Goal: Information Seeking & Learning: Learn about a topic

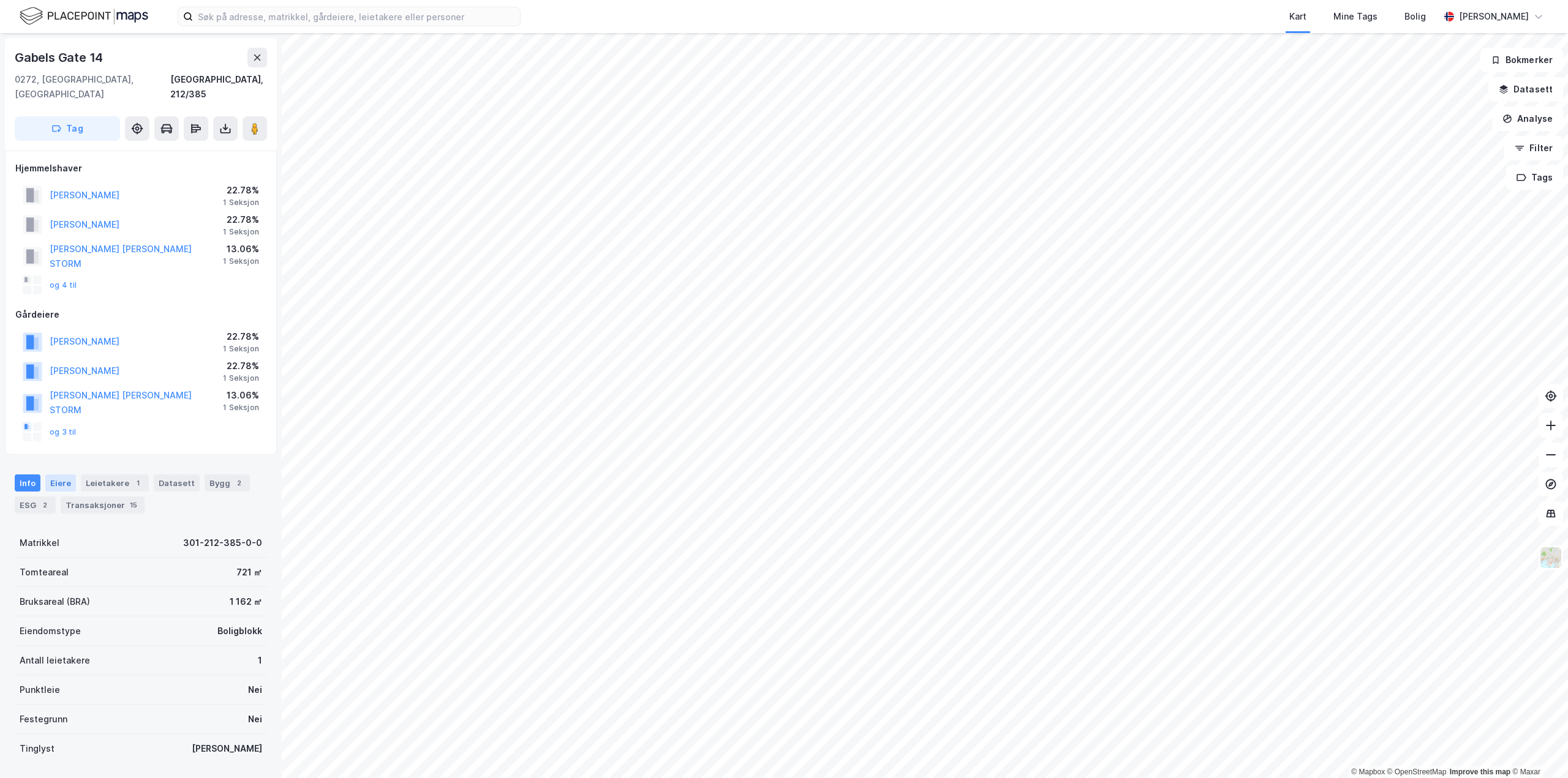
click at [66, 475] on div "Eiere" at bounding box center [61, 484] width 31 height 18
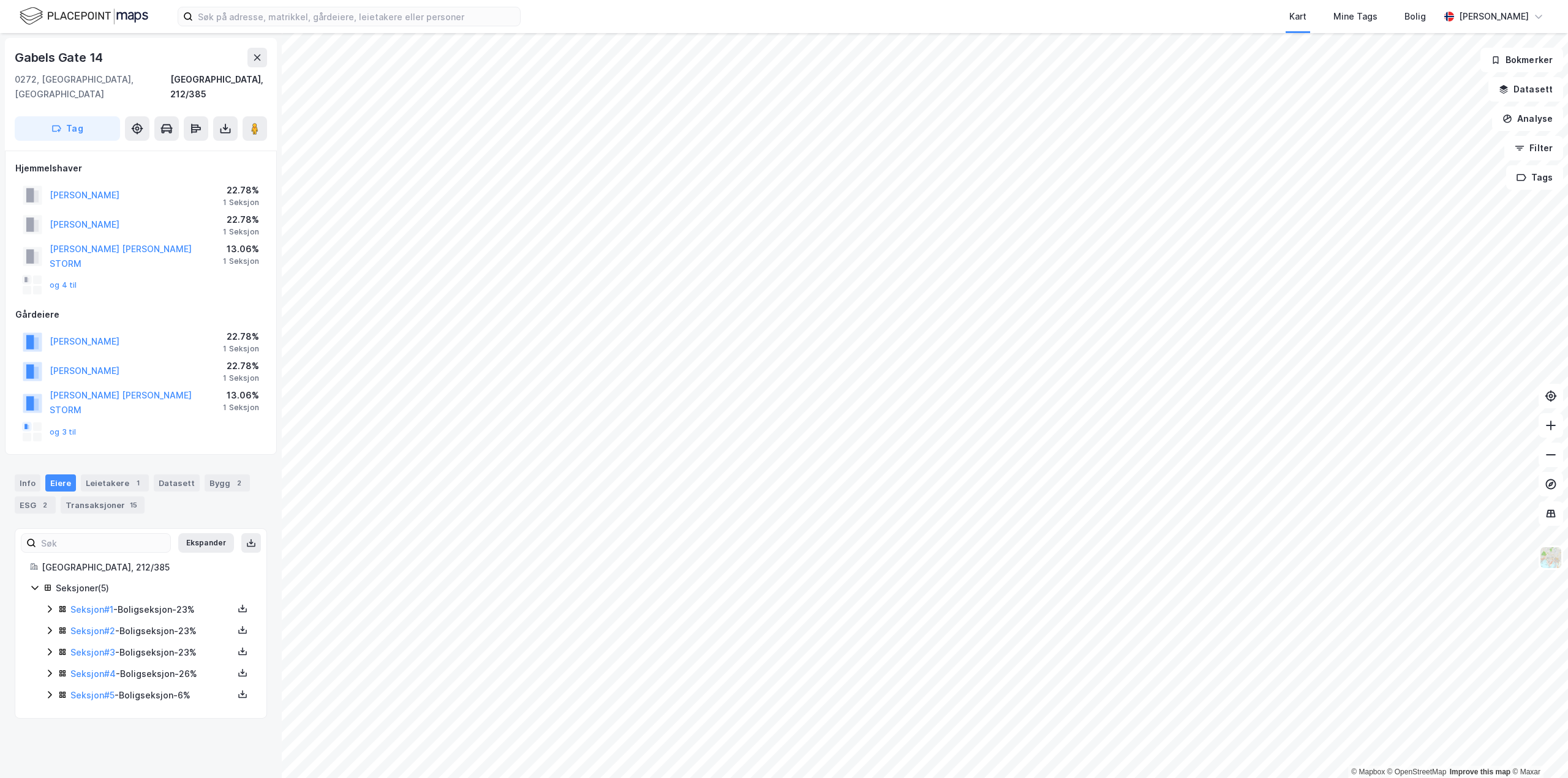
click at [49, 606] on icon at bounding box center [49, 609] width 4 height 7
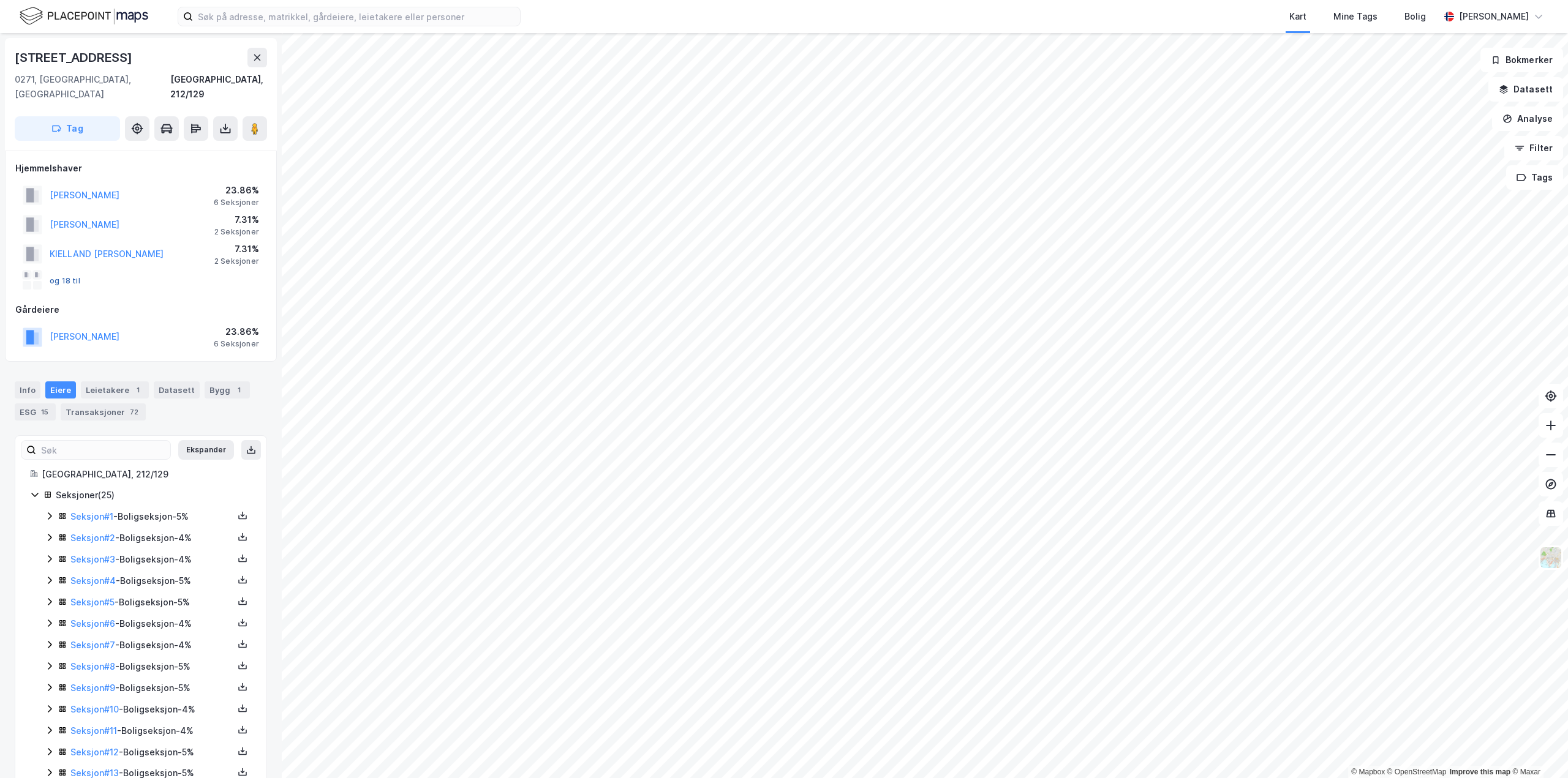
click at [0, 0] on button "og 18 til" at bounding box center [0, 0] width 0 height 0
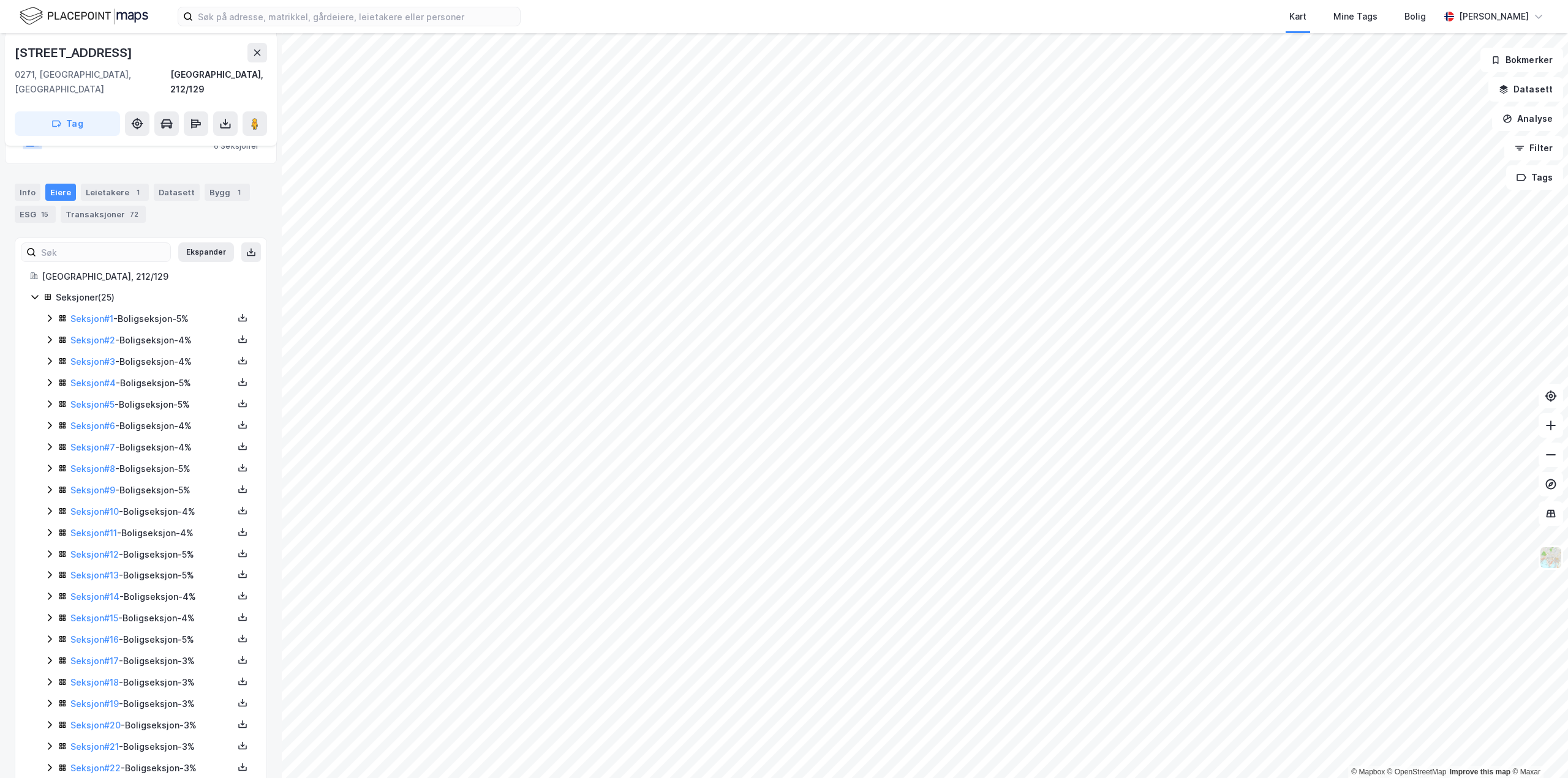
click at [54, 184] on div "Eiere" at bounding box center [61, 193] width 31 height 18
click at [63, 244] on input at bounding box center [103, 252] width 135 height 18
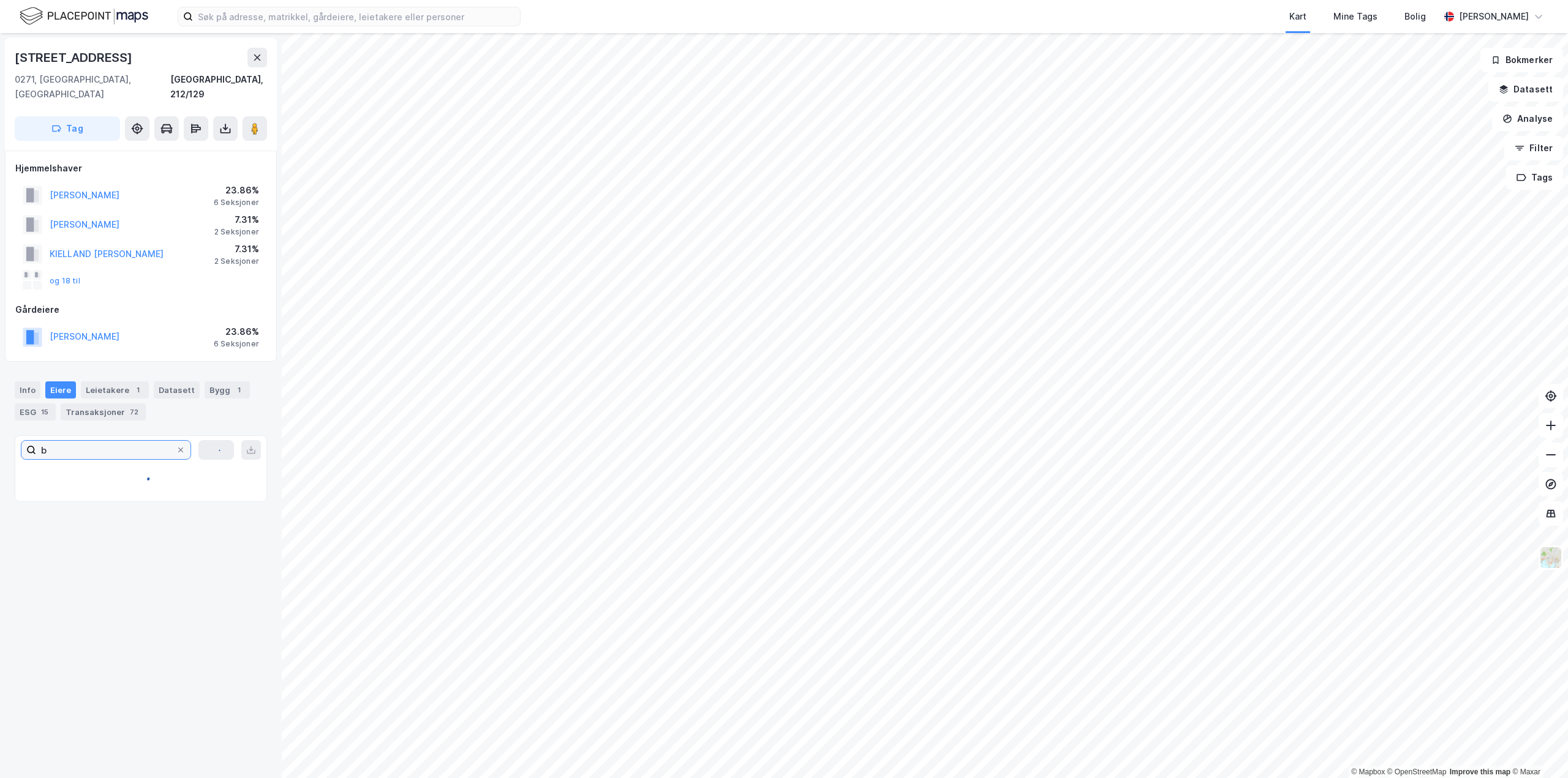
scroll to position [0, 0]
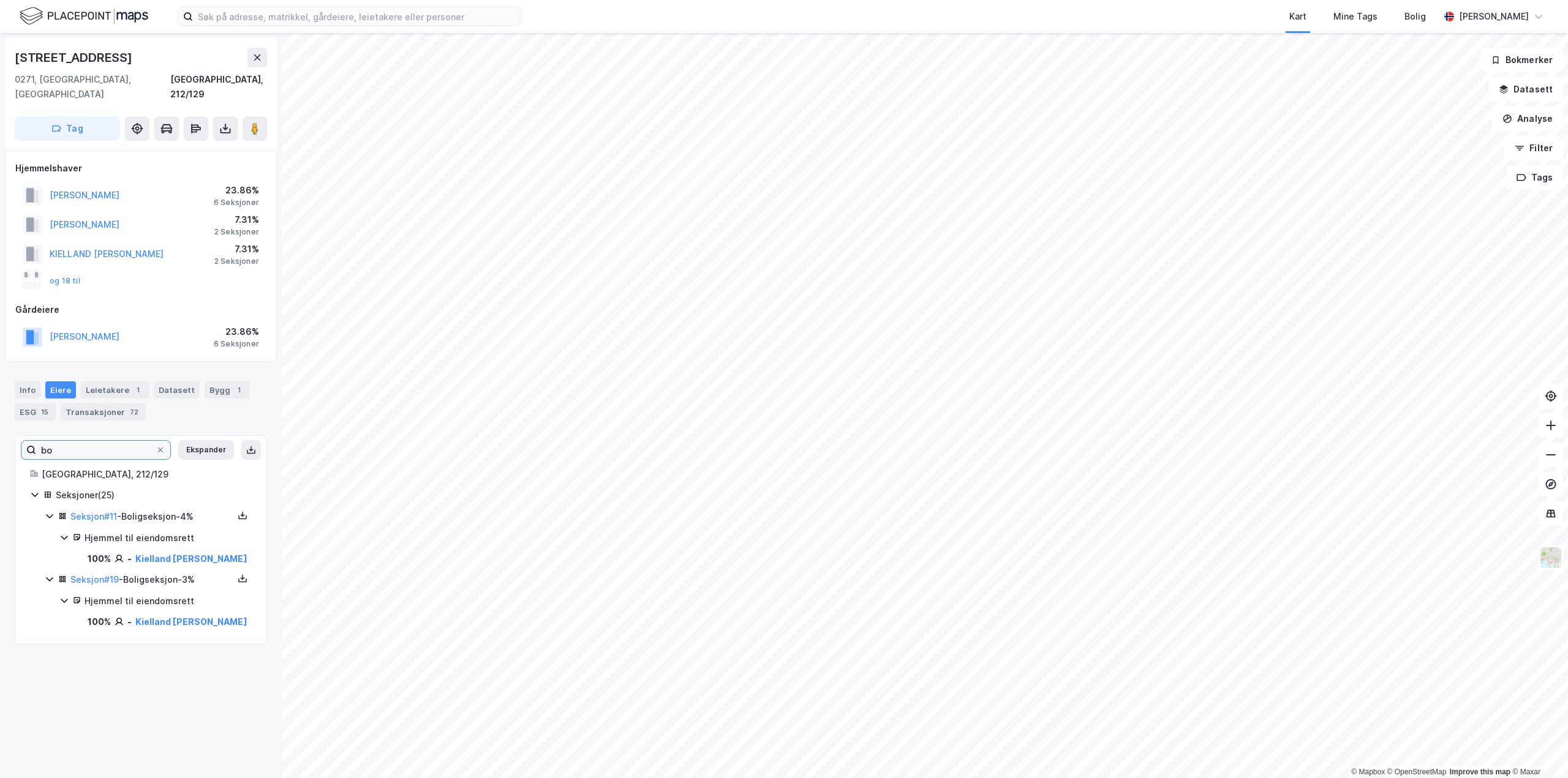
type input "b"
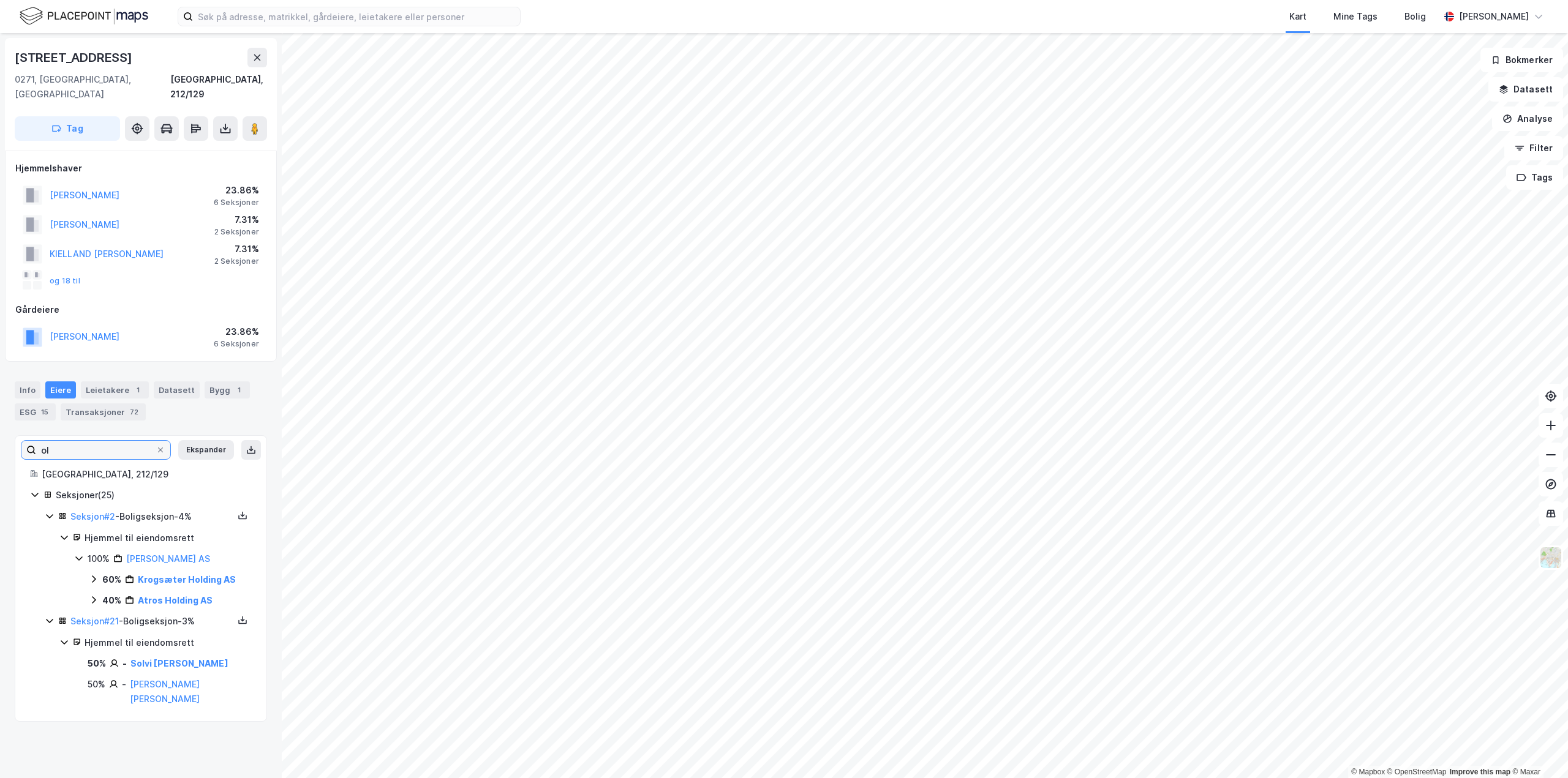
type input "o"
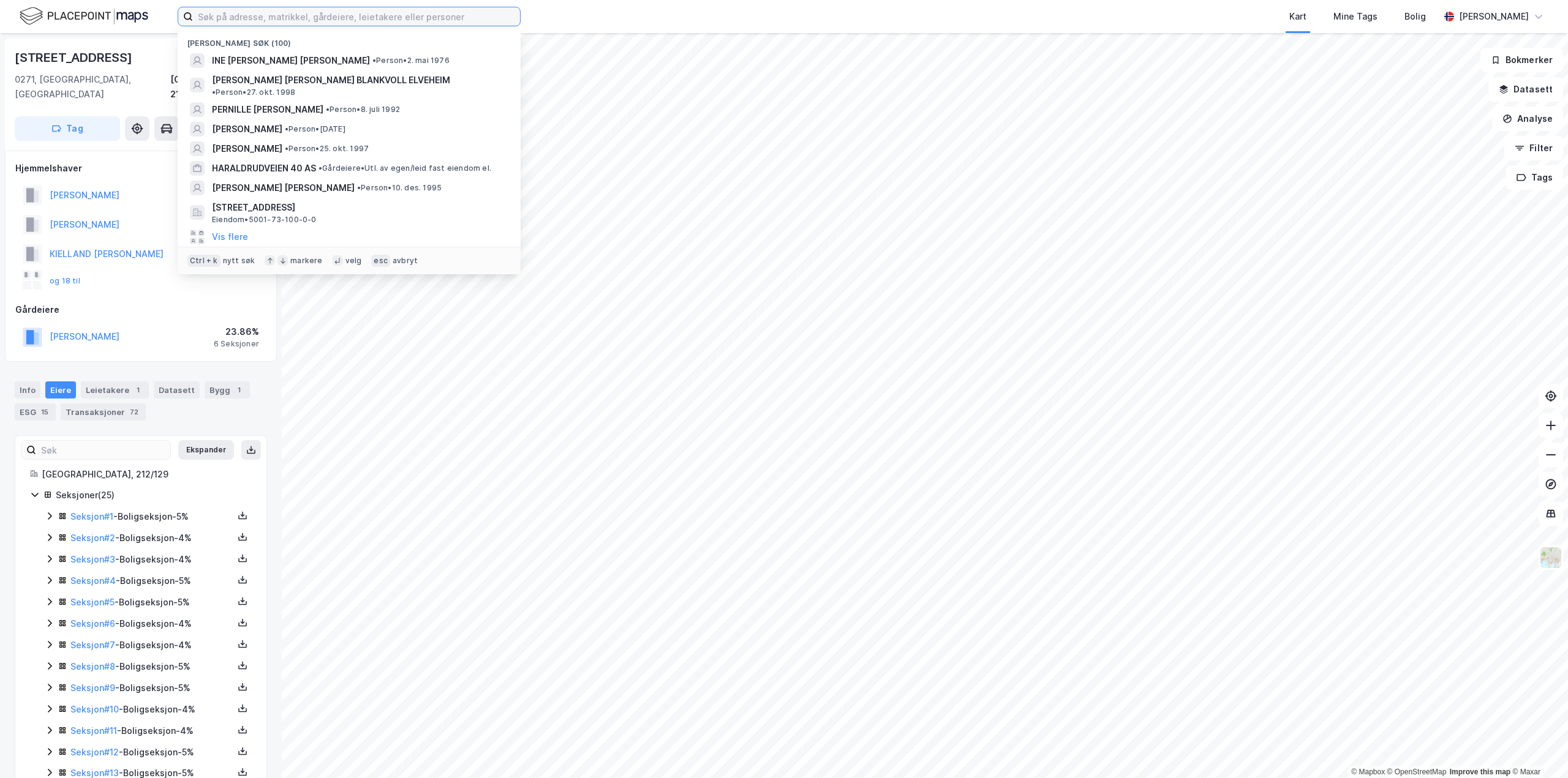
click at [232, 25] on input at bounding box center [356, 16] width 327 height 18
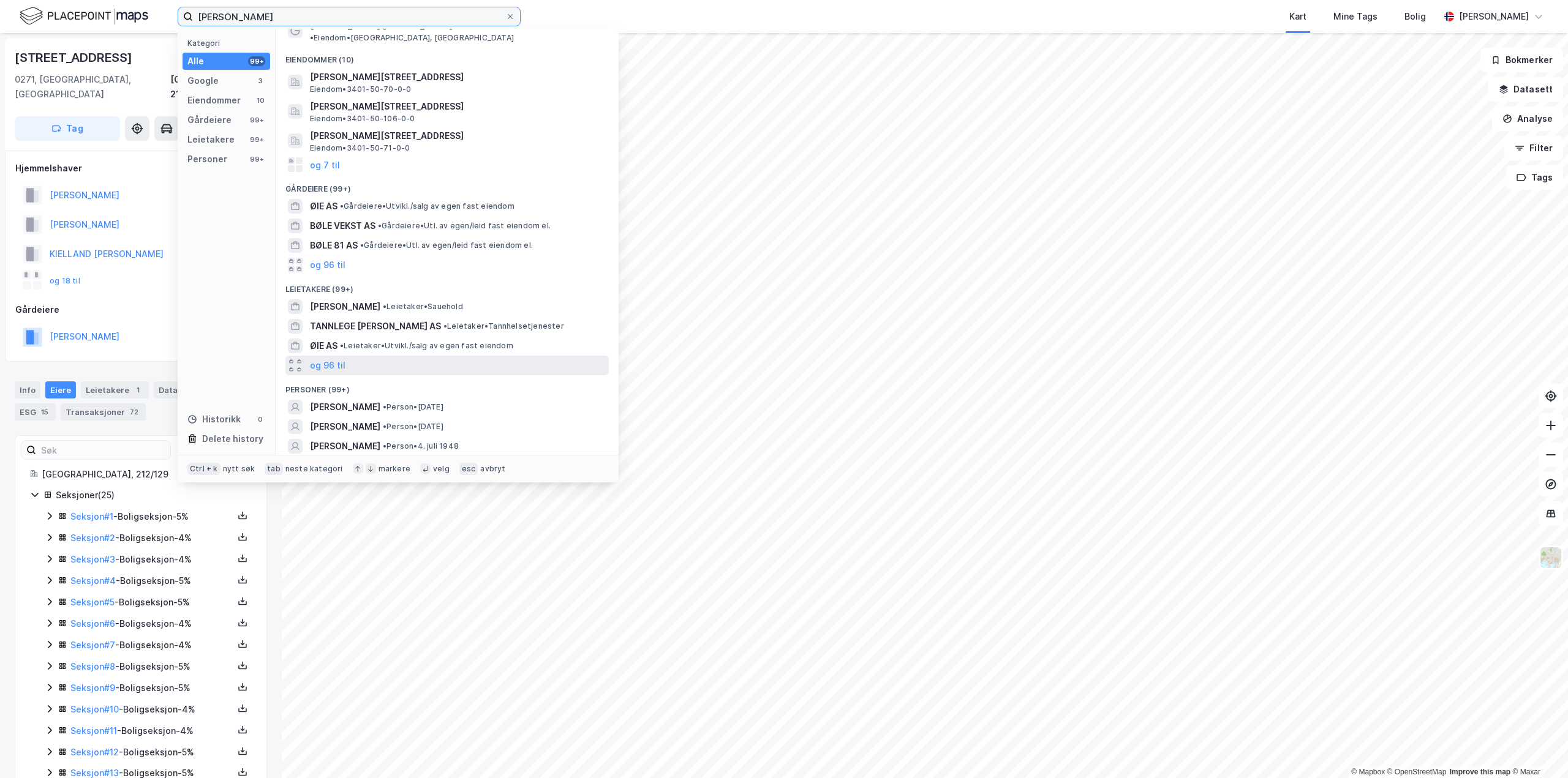
scroll to position [85, 0]
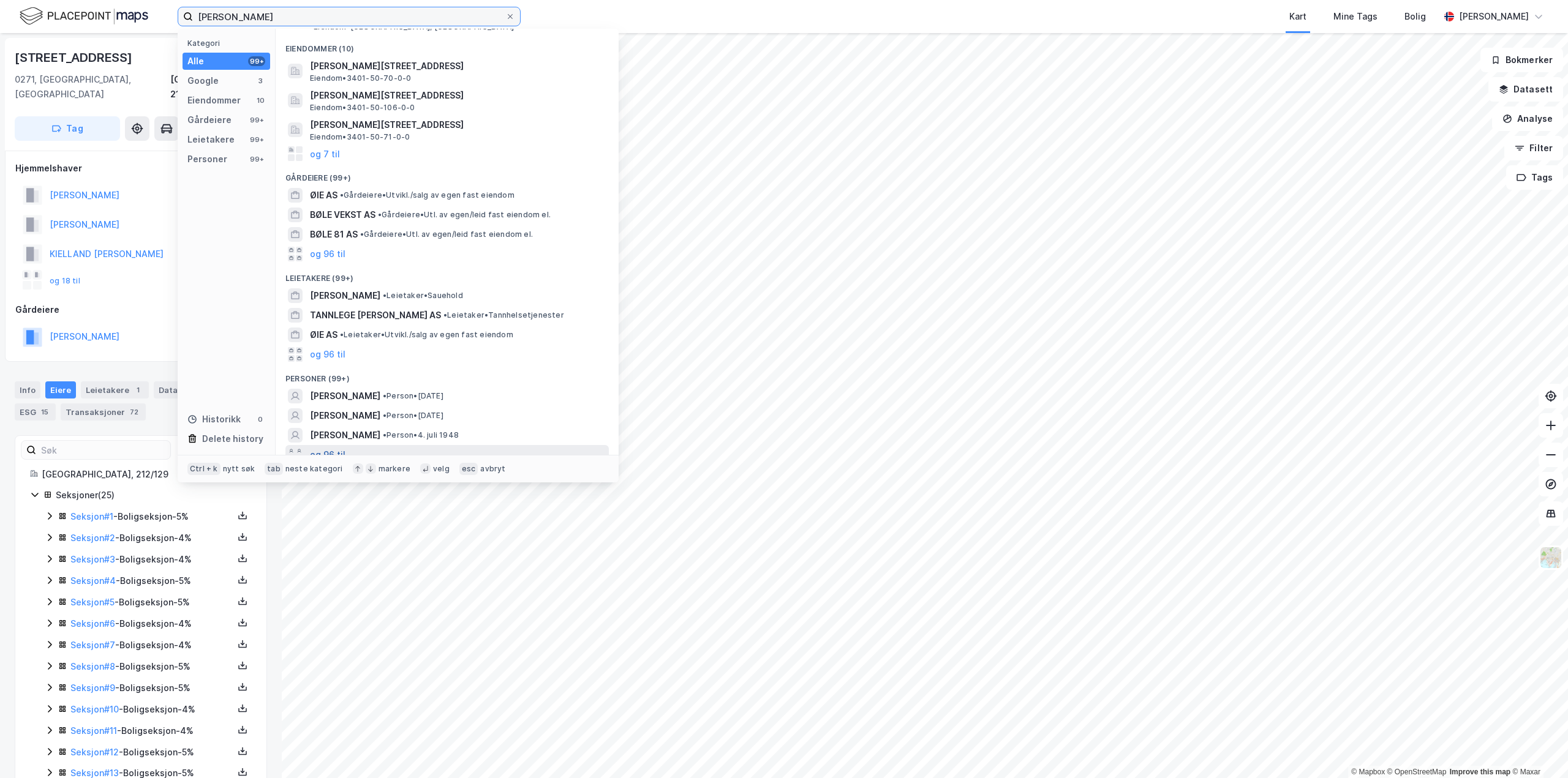
type input "ole boie"
click at [334, 447] on button "og 96 til" at bounding box center [327, 454] width 35 height 15
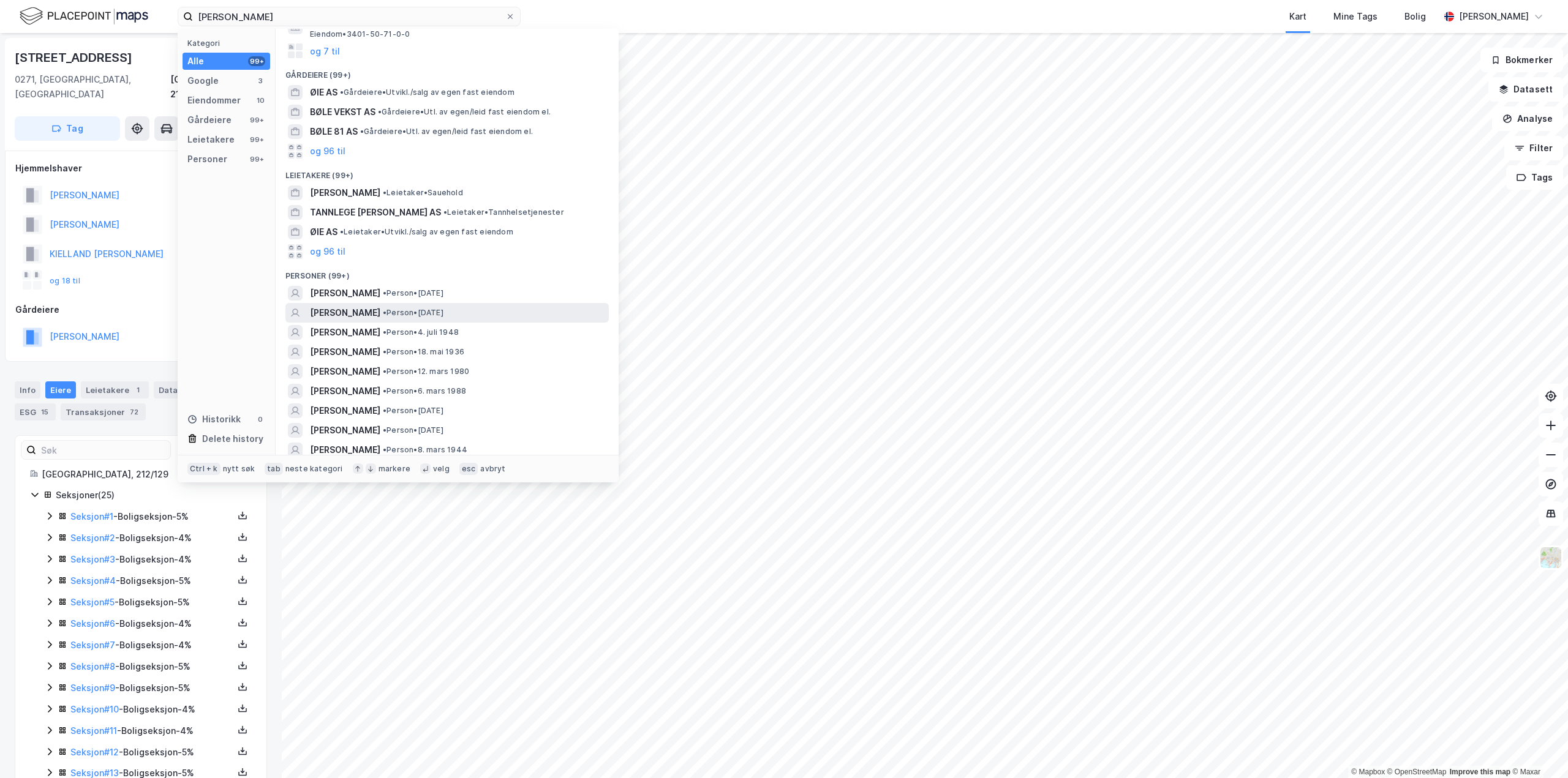
scroll to position [207, 0]
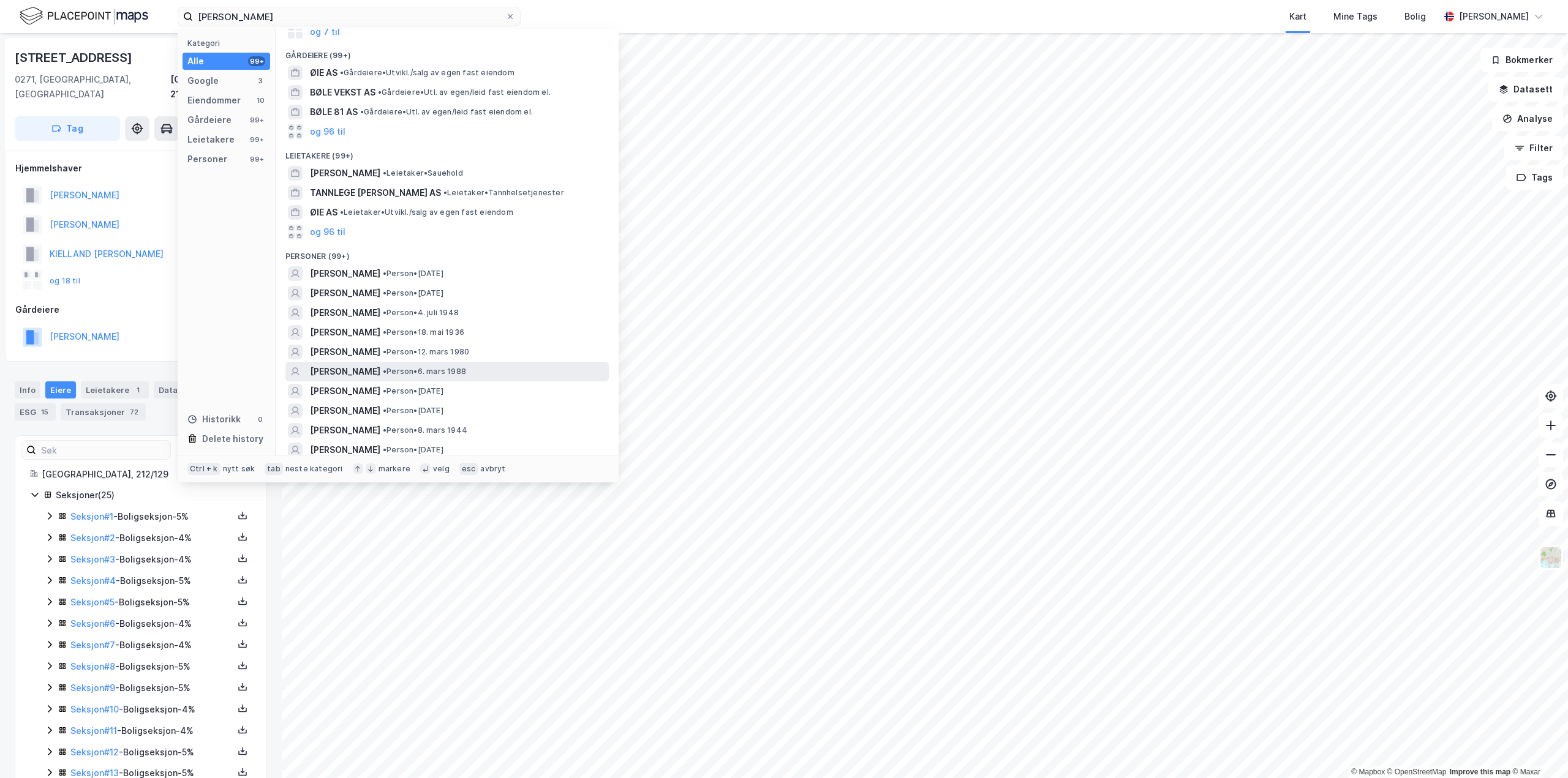
click at [466, 367] on span "• Person • 6. mars 1988" at bounding box center [424, 371] width 84 height 10
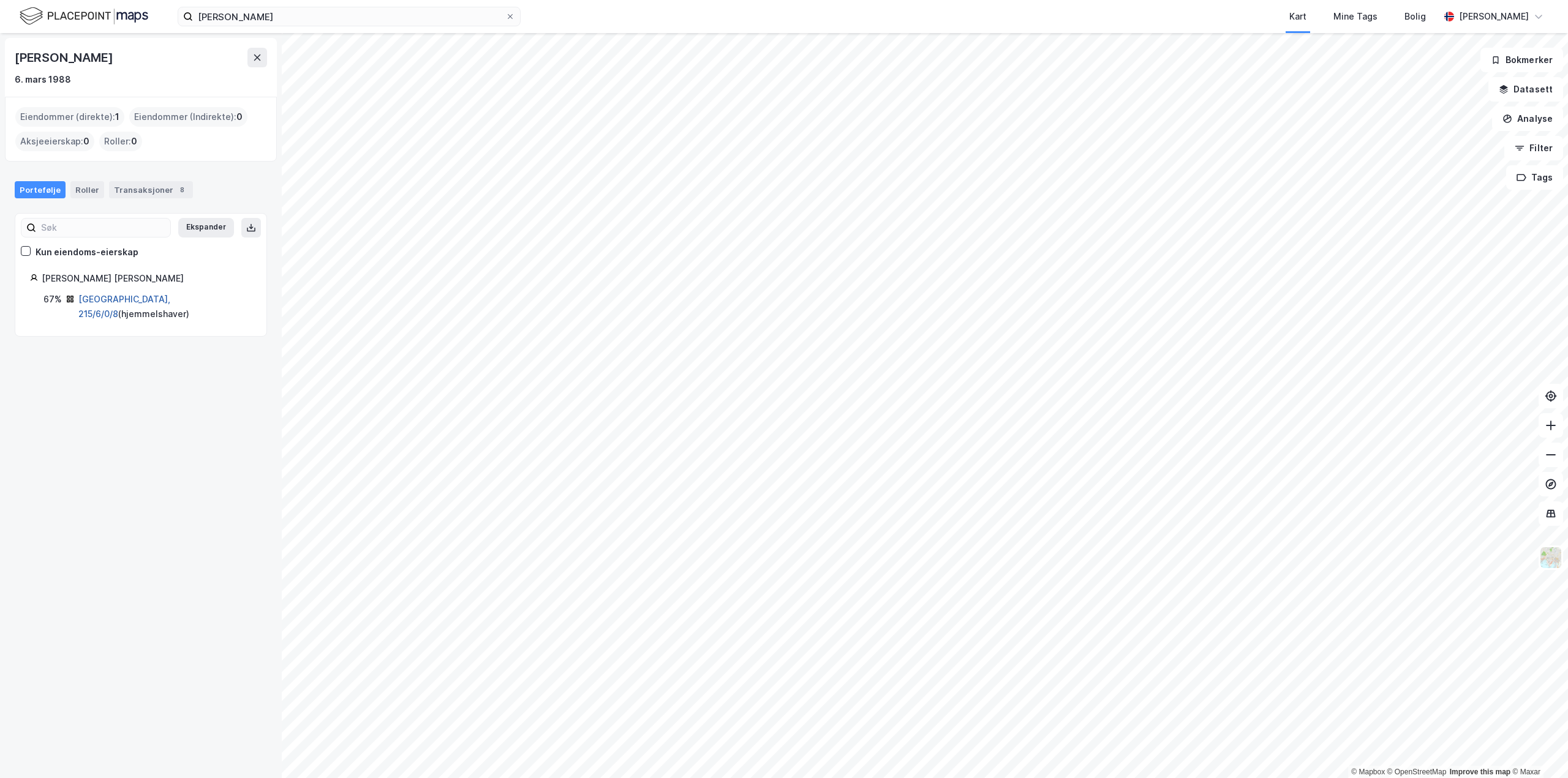
click at [105, 301] on link "Oslo, 215/6/0/8" at bounding box center [124, 306] width 91 height 25
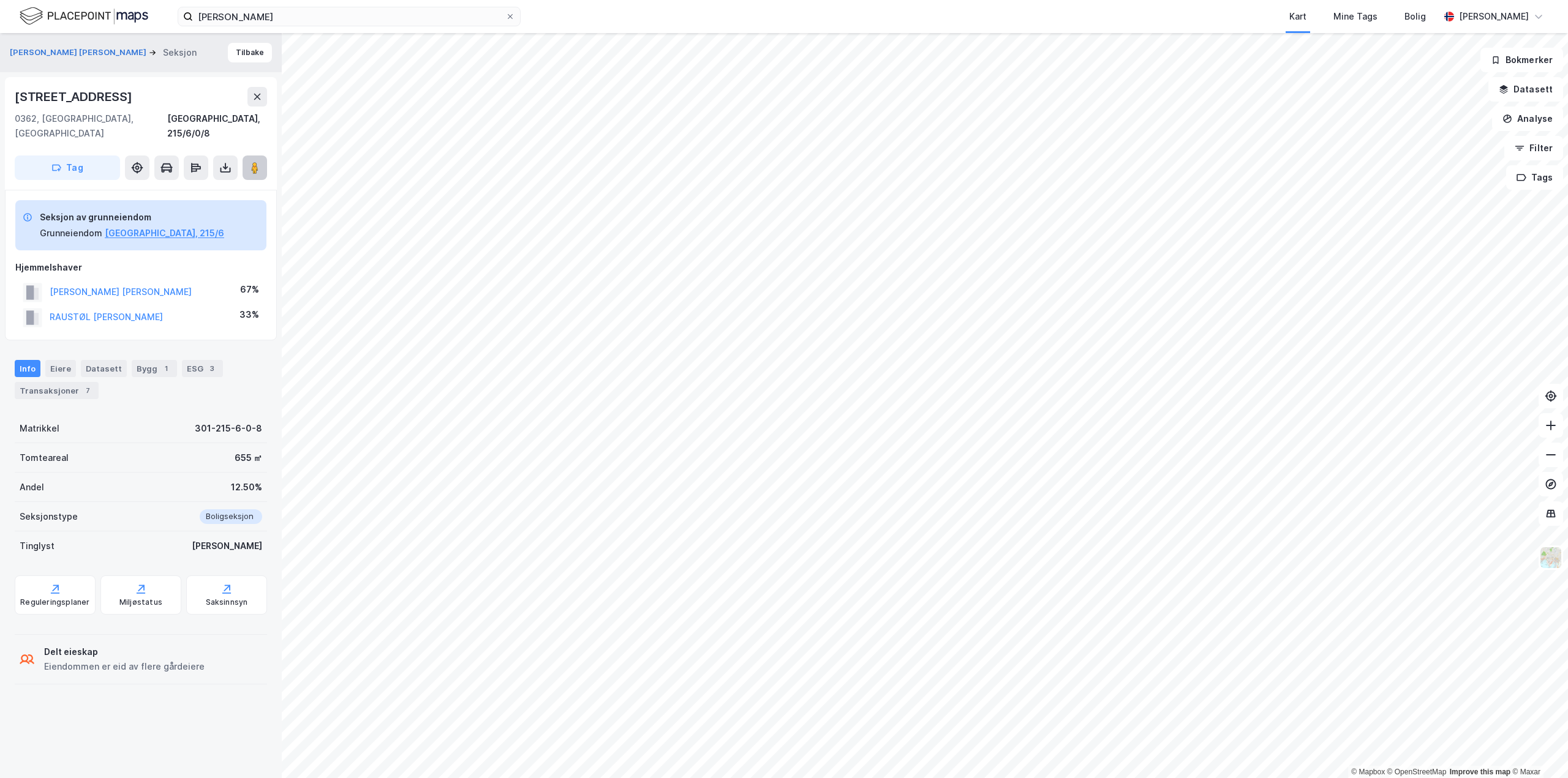
click at [263, 156] on button at bounding box center [255, 168] width 25 height 25
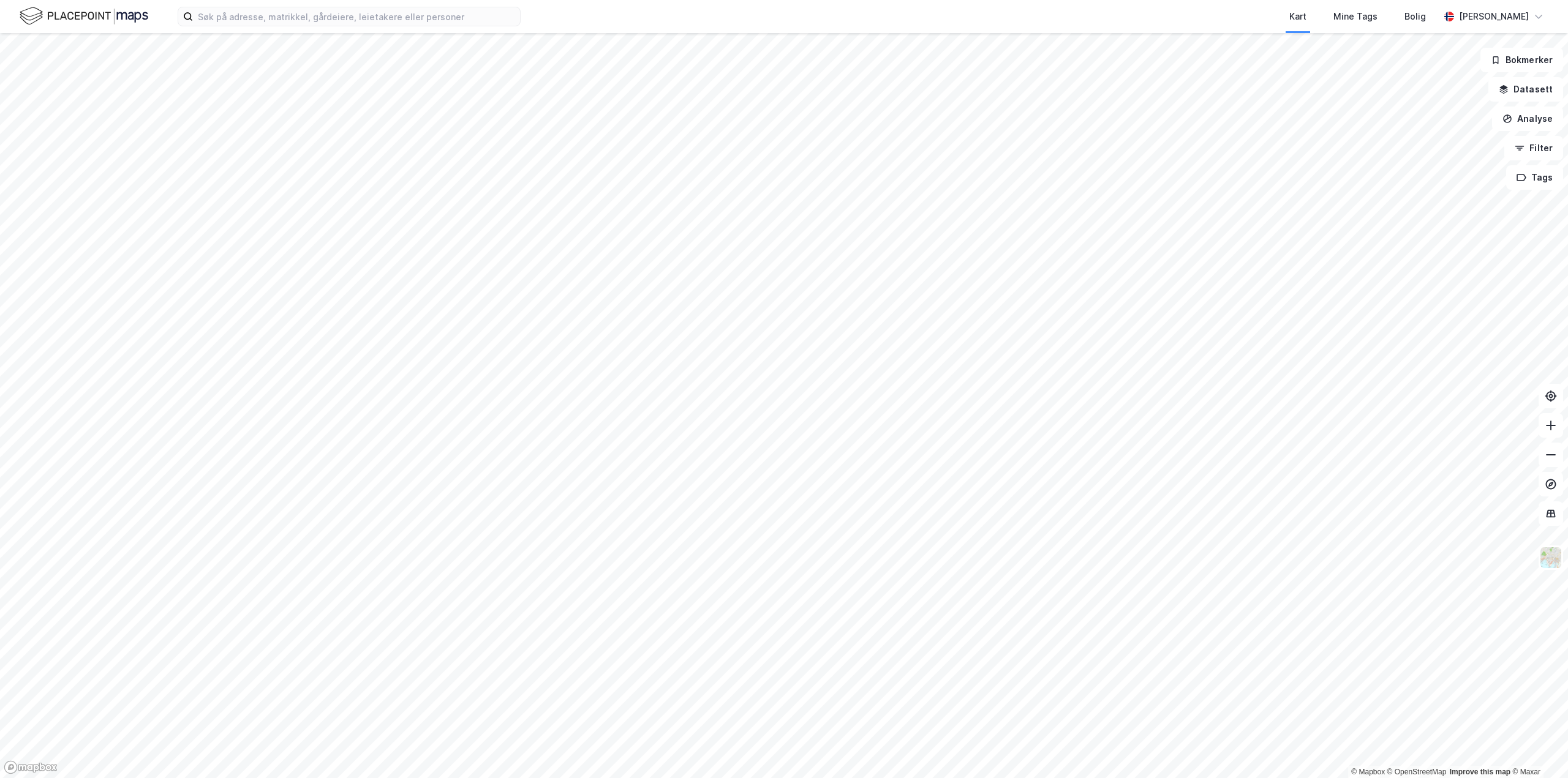
click at [762, 778] on html "Kart Mine Tags Bolig Runar Brøske © Mapbox © OpenStreetMap Improve this map © M…" at bounding box center [784, 389] width 1568 height 778
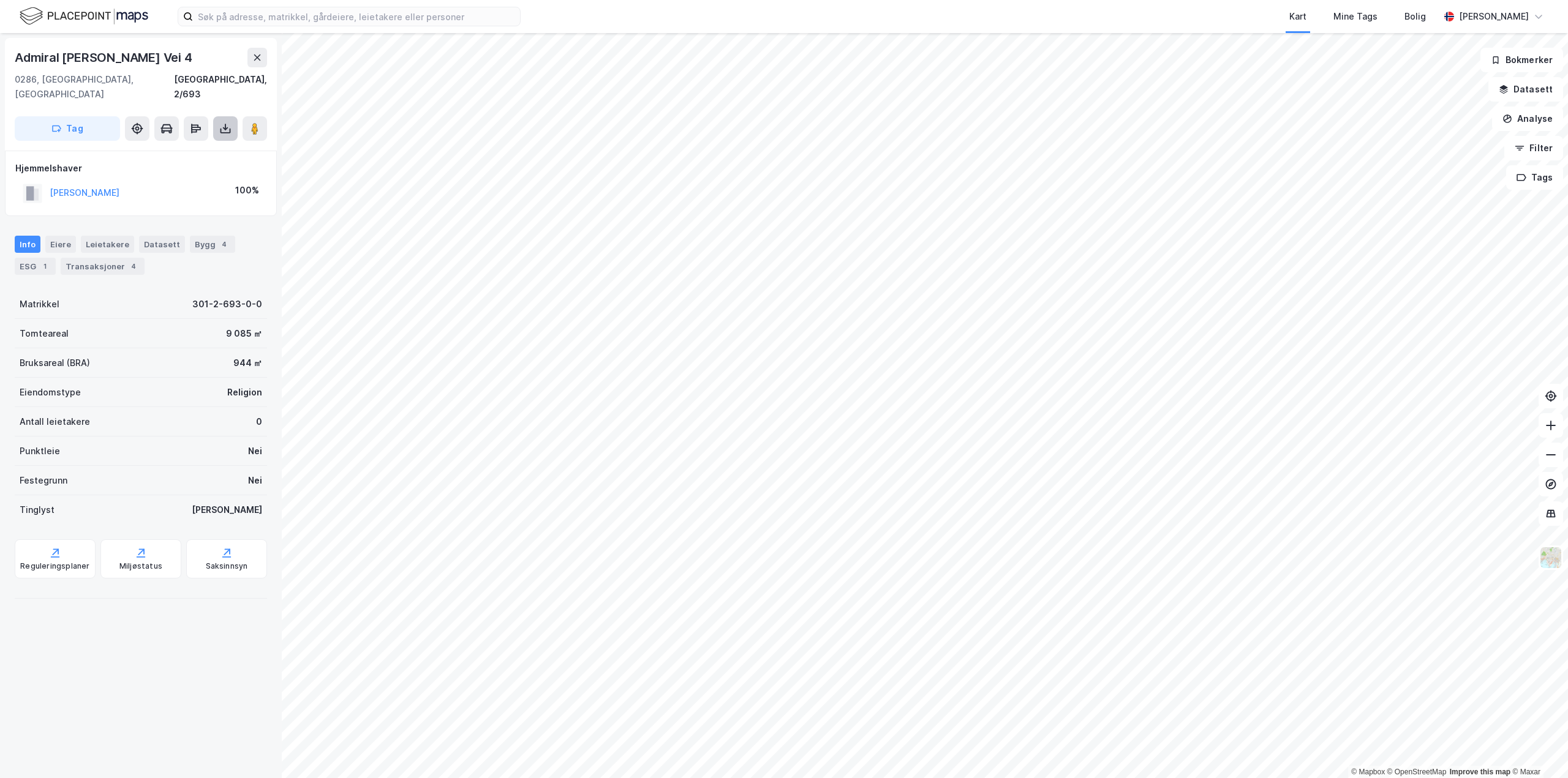
click at [230, 128] on icon at bounding box center [226, 131] width 11 height 5
click at [213, 143] on div "Last ned grunnbok" at bounding box center [172, 153] width 130 height 19
click at [87, 258] on div "Transaksjoner 4" at bounding box center [102, 266] width 84 height 18
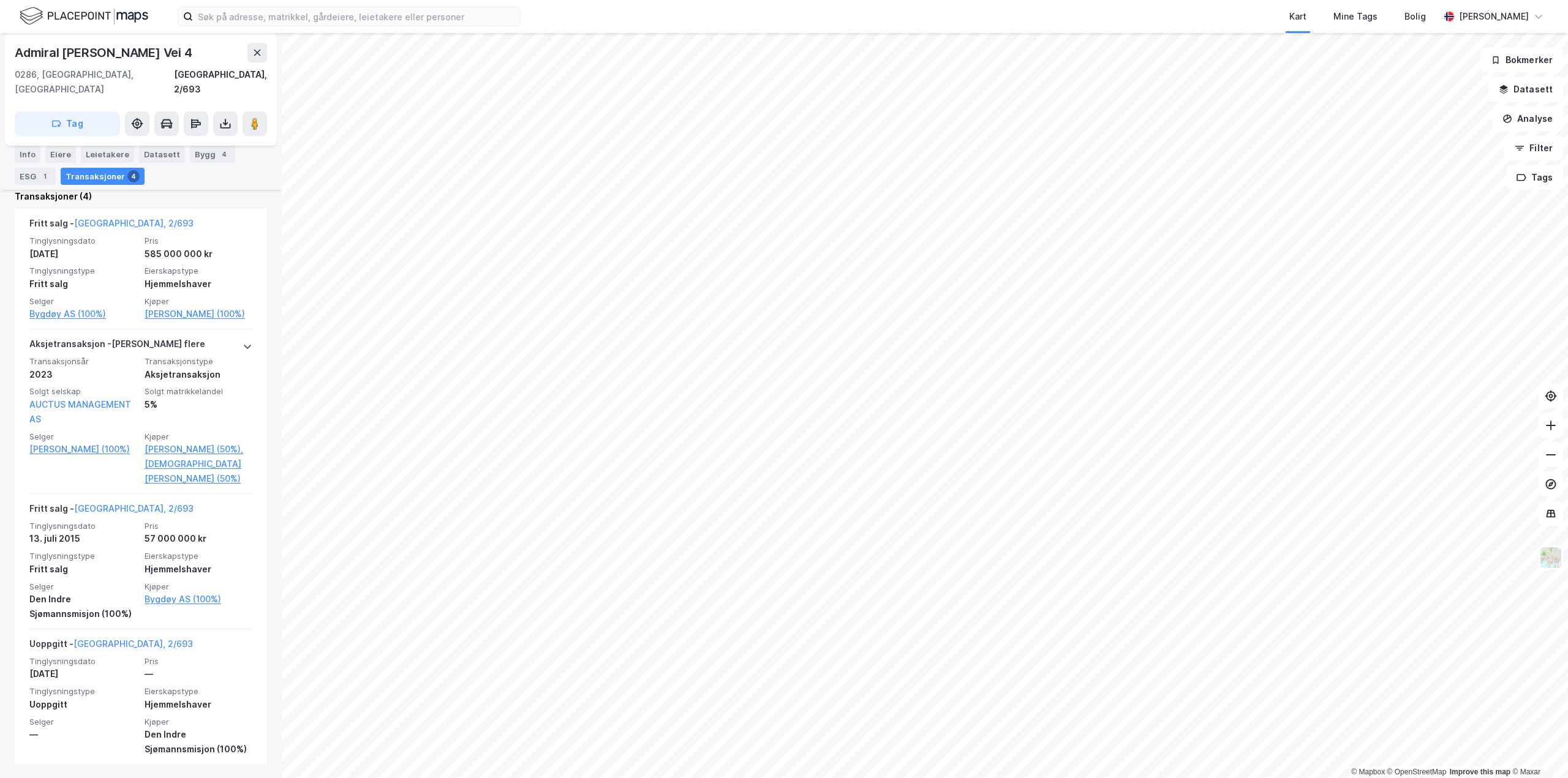
scroll to position [310, 0]
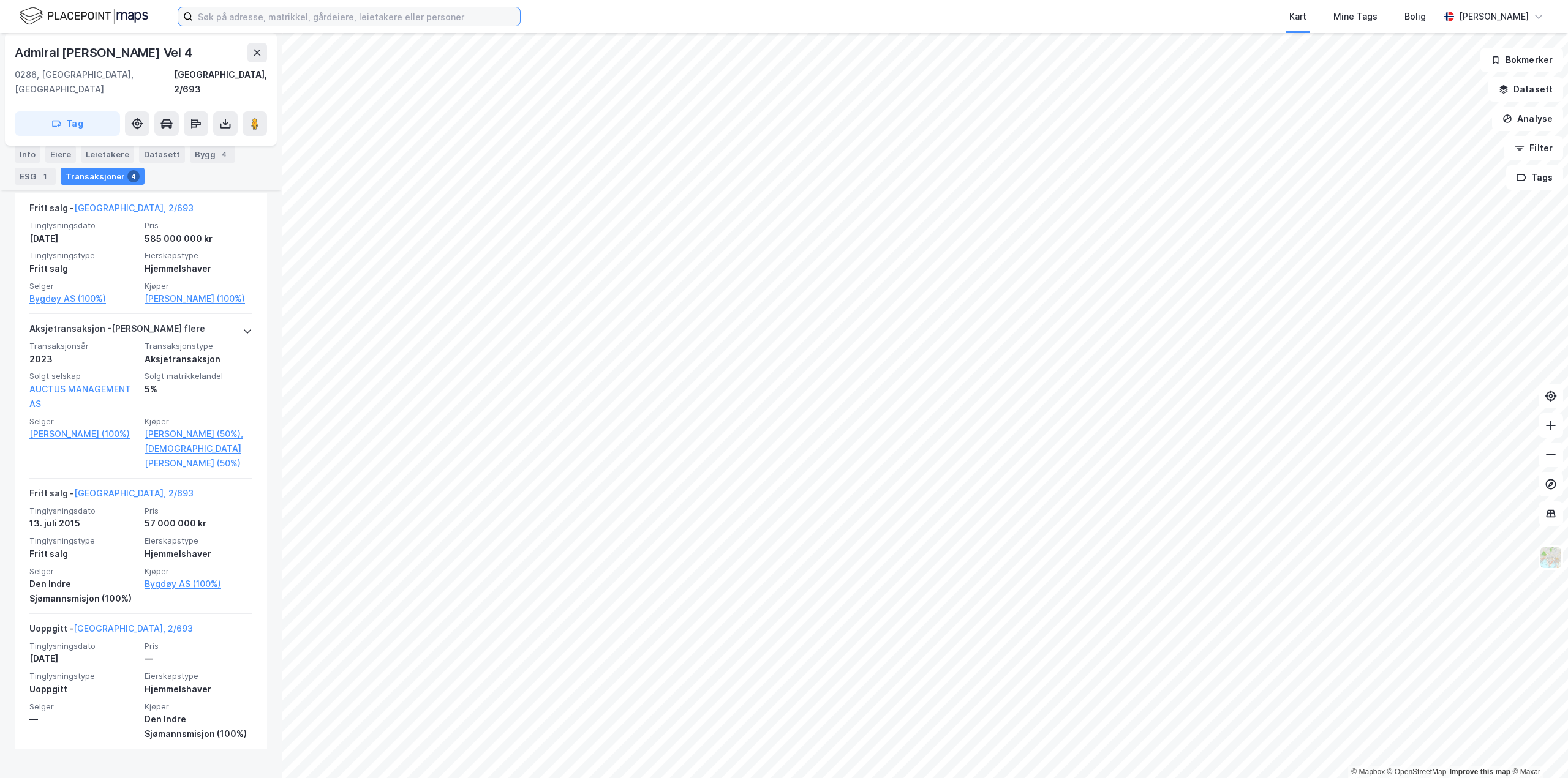
click at [261, 18] on input at bounding box center [356, 16] width 327 height 18
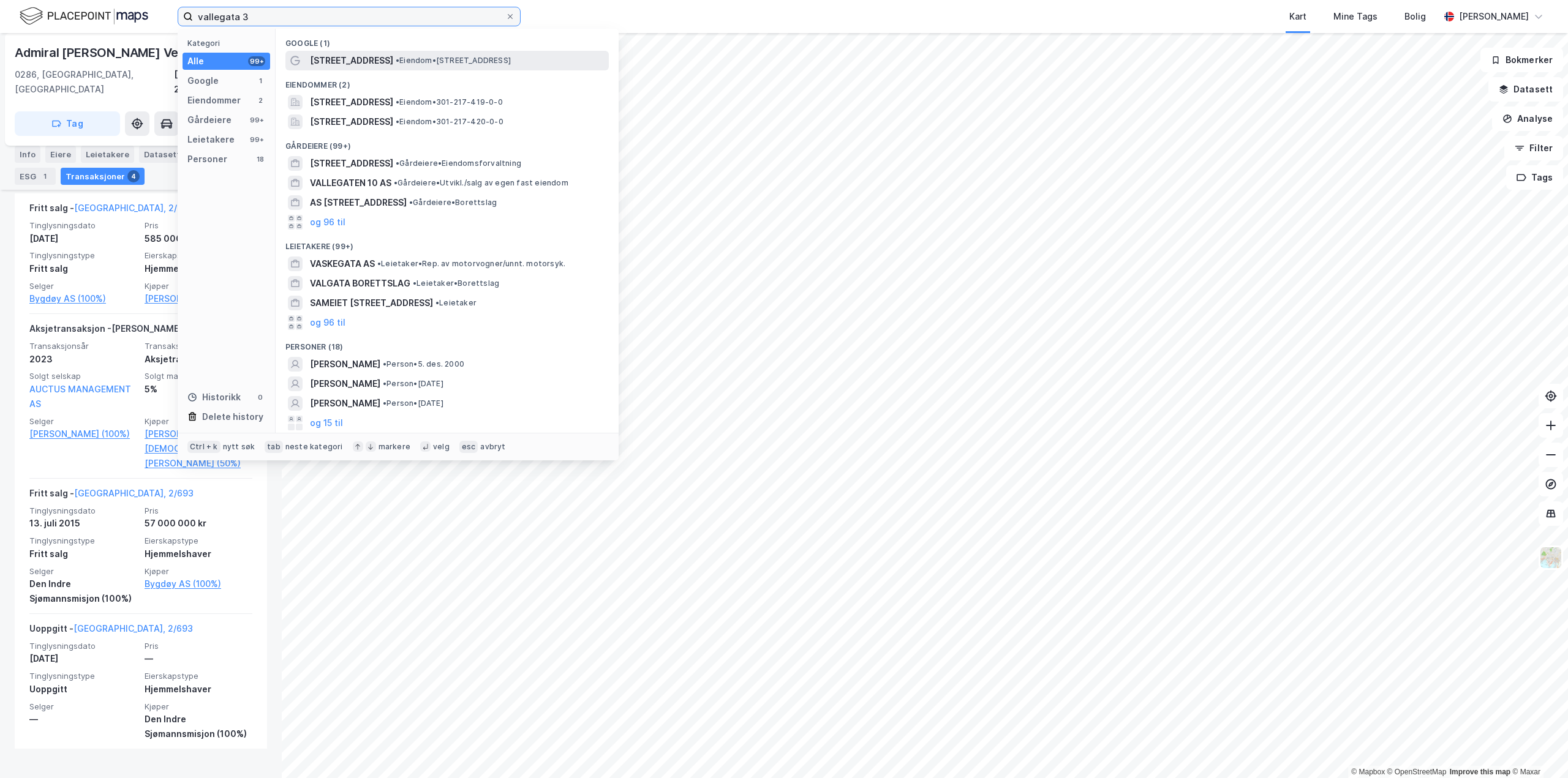
type input "vallegata 3"
click at [331, 60] on span "Vallegata 3" at bounding box center [351, 61] width 84 height 15
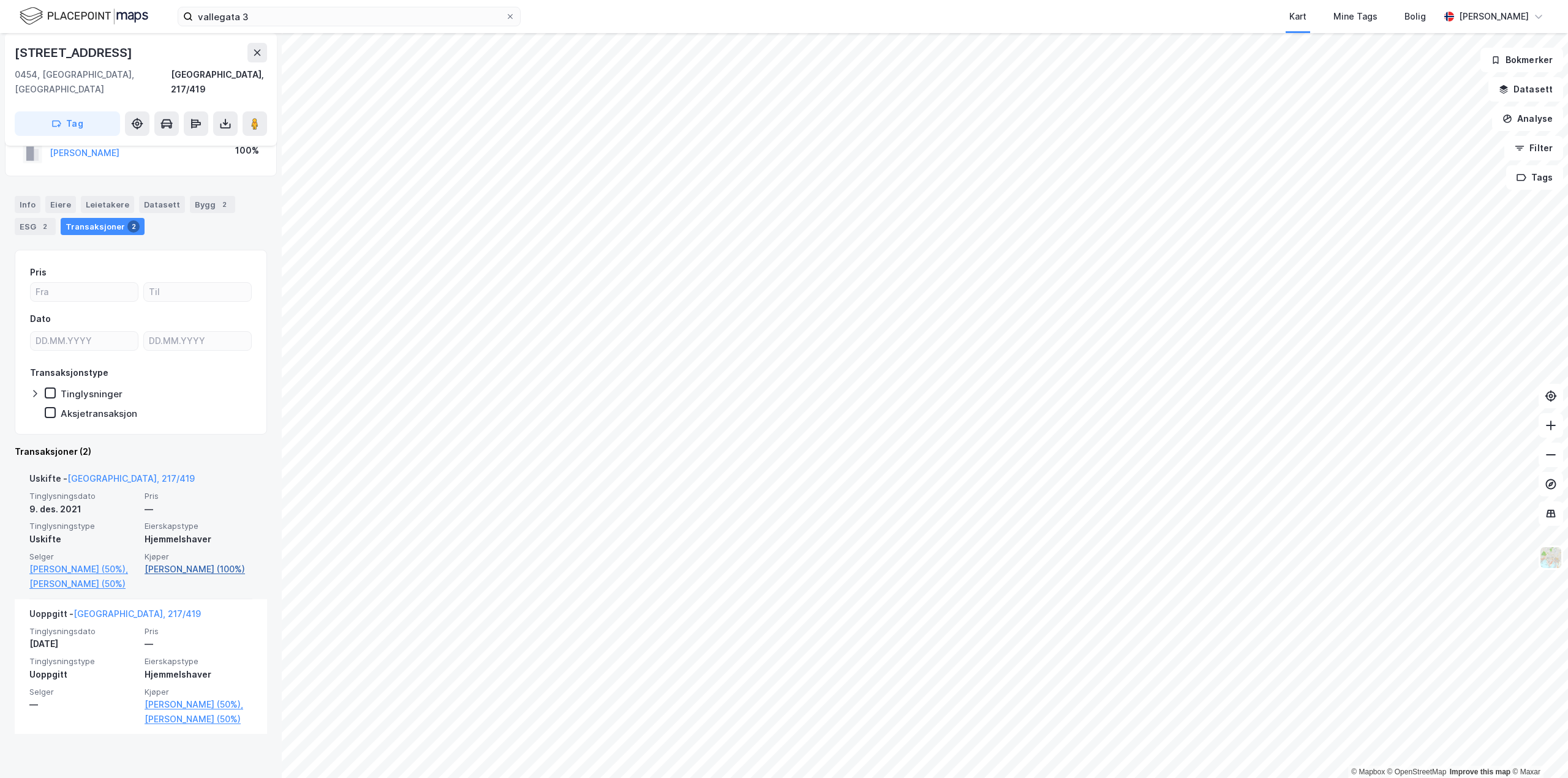
scroll to position [55, 0]
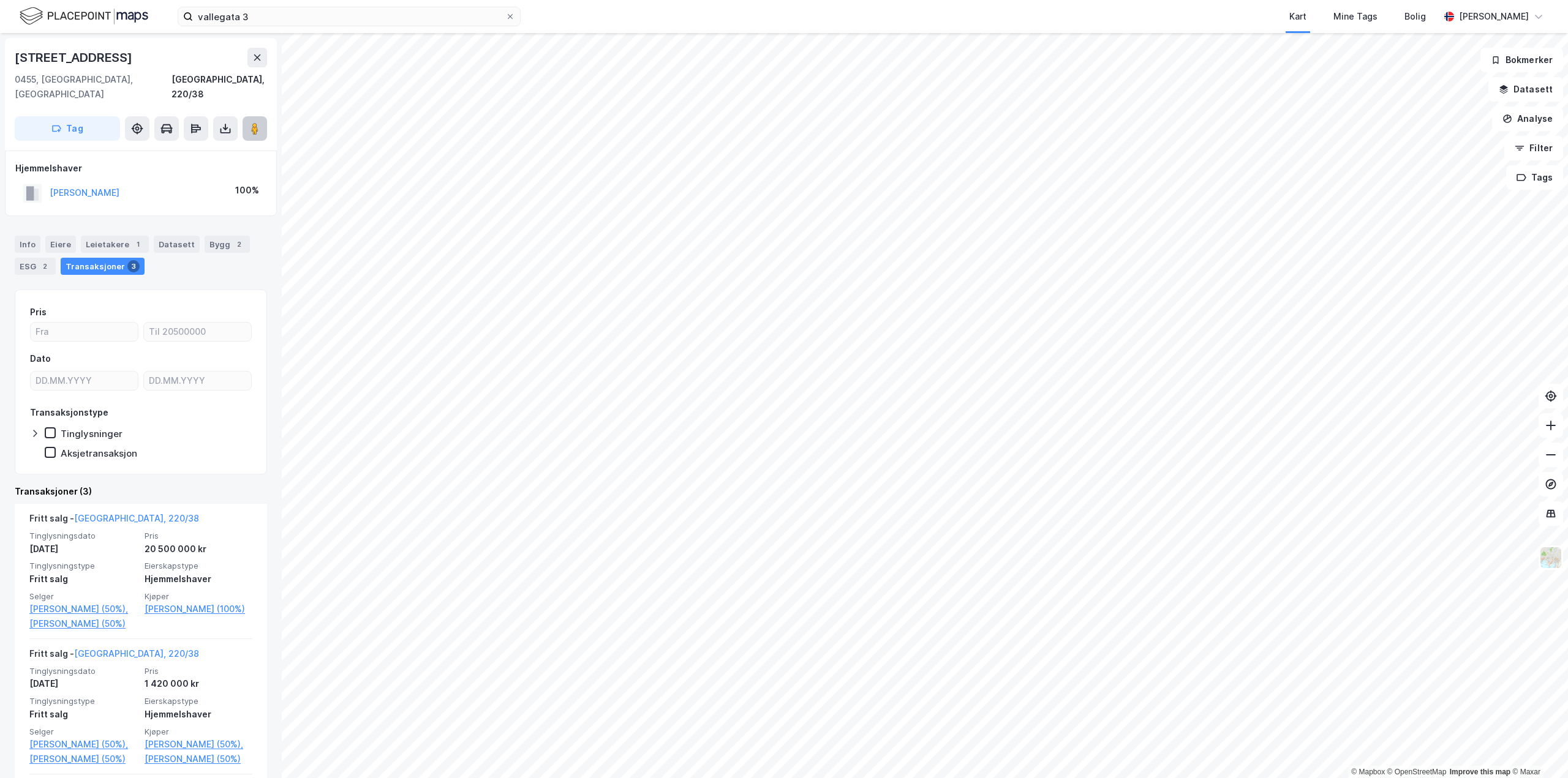
click at [253, 116] on button at bounding box center [255, 128] width 25 height 25
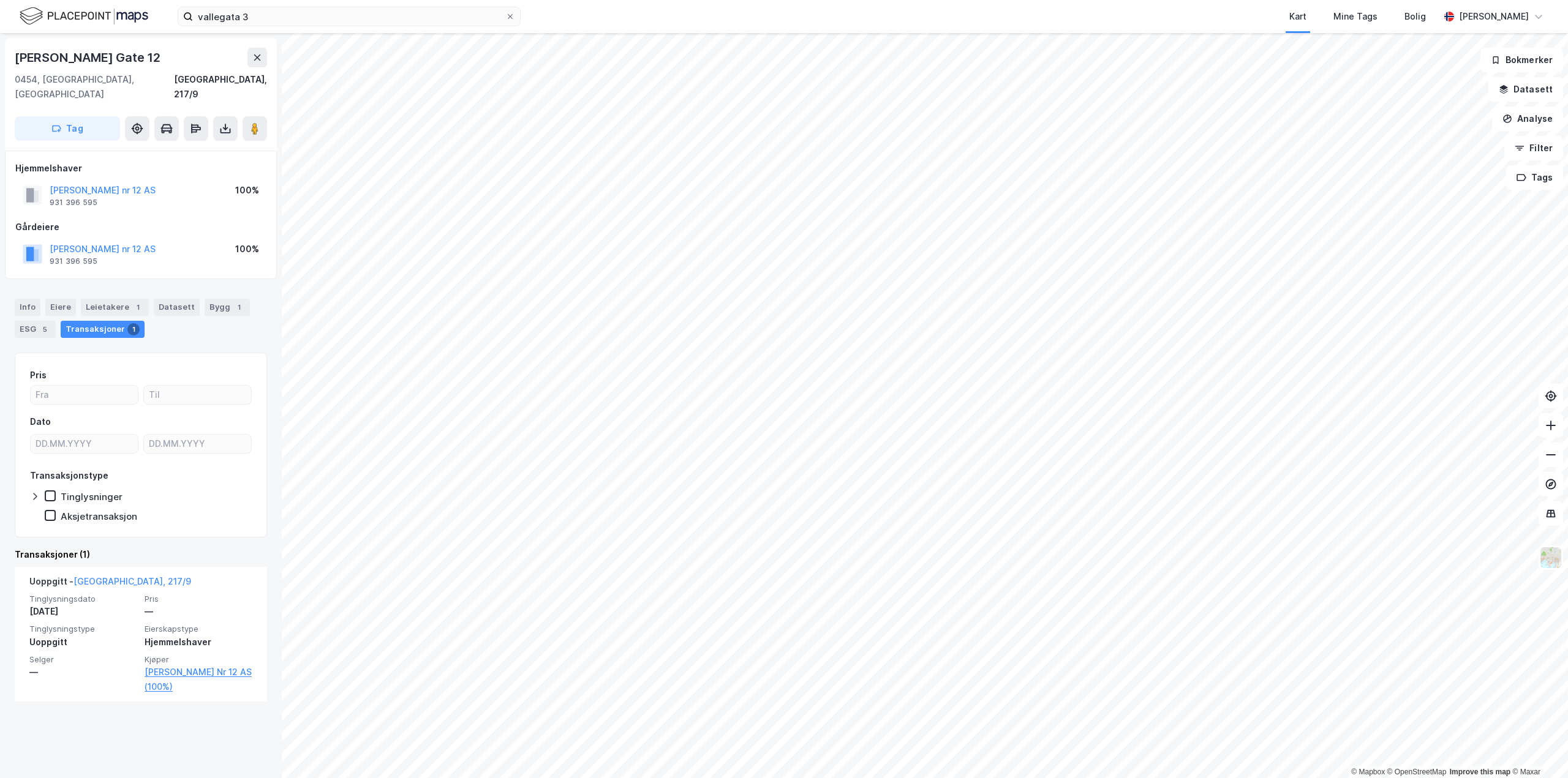
click at [43, 299] on div "Info Eiere Leietakere 1 Datasett Bygg 1 ESG 5 Transaksjoner 1" at bounding box center [141, 318] width 252 height 40
click at [60, 299] on div "Eiere" at bounding box center [61, 308] width 31 height 18
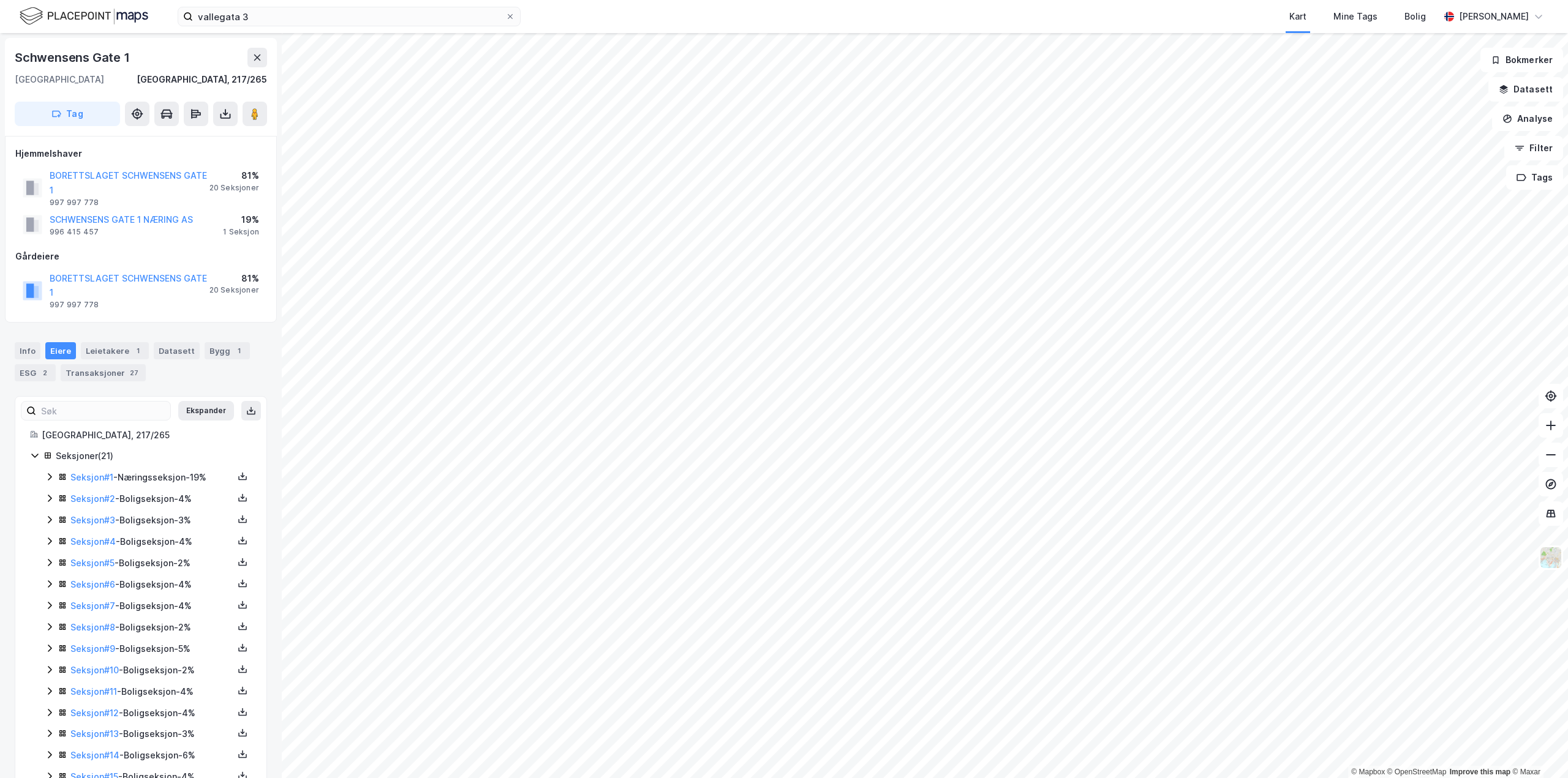
click at [50, 473] on icon at bounding box center [49, 476] width 4 height 7
click at [49, 593] on icon at bounding box center [49, 597] width 10 height 10
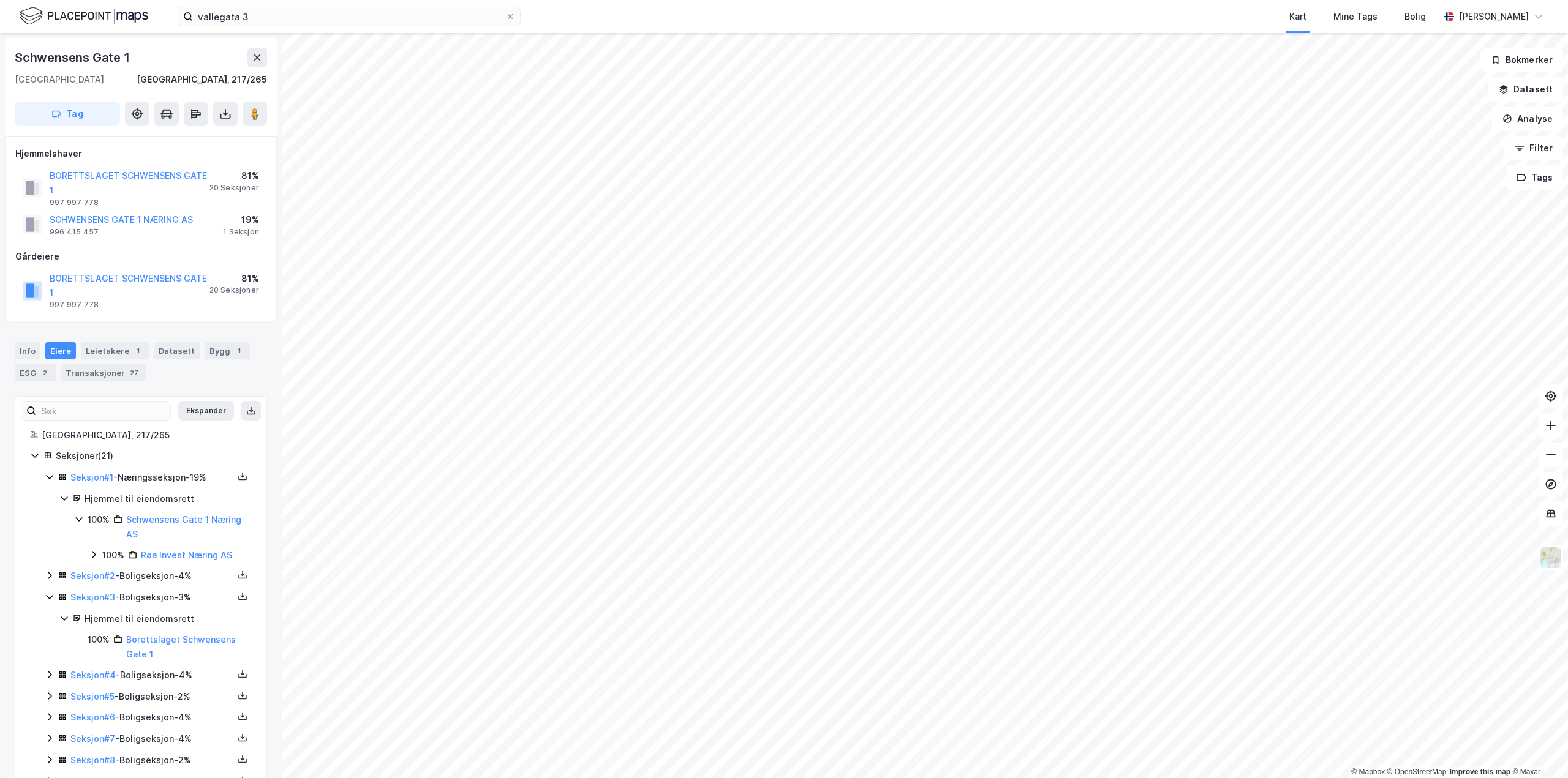
click at [51, 671] on icon at bounding box center [49, 674] width 4 height 7
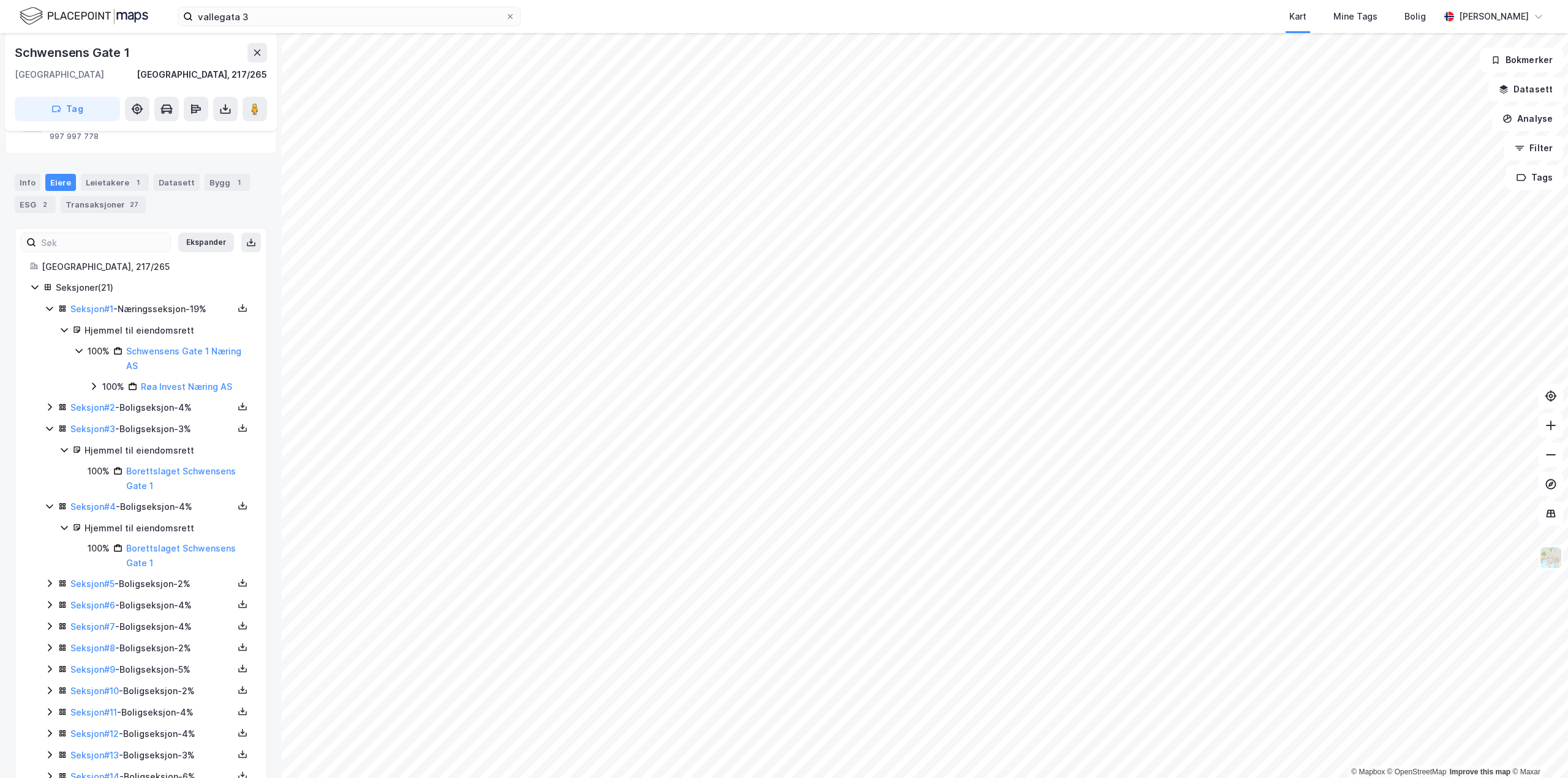
scroll to position [184, 0]
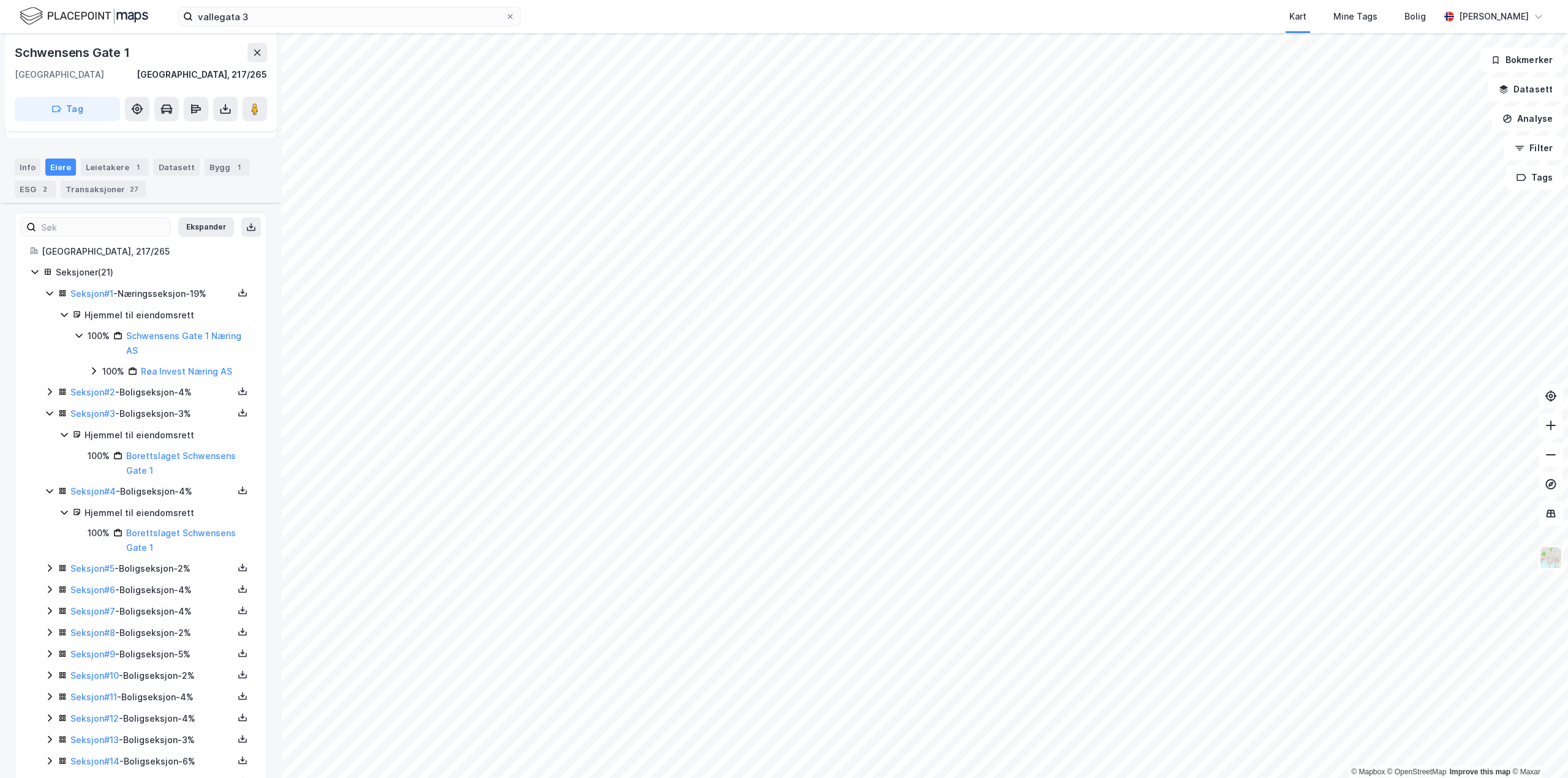
click at [53, 564] on icon at bounding box center [49, 568] width 10 height 10
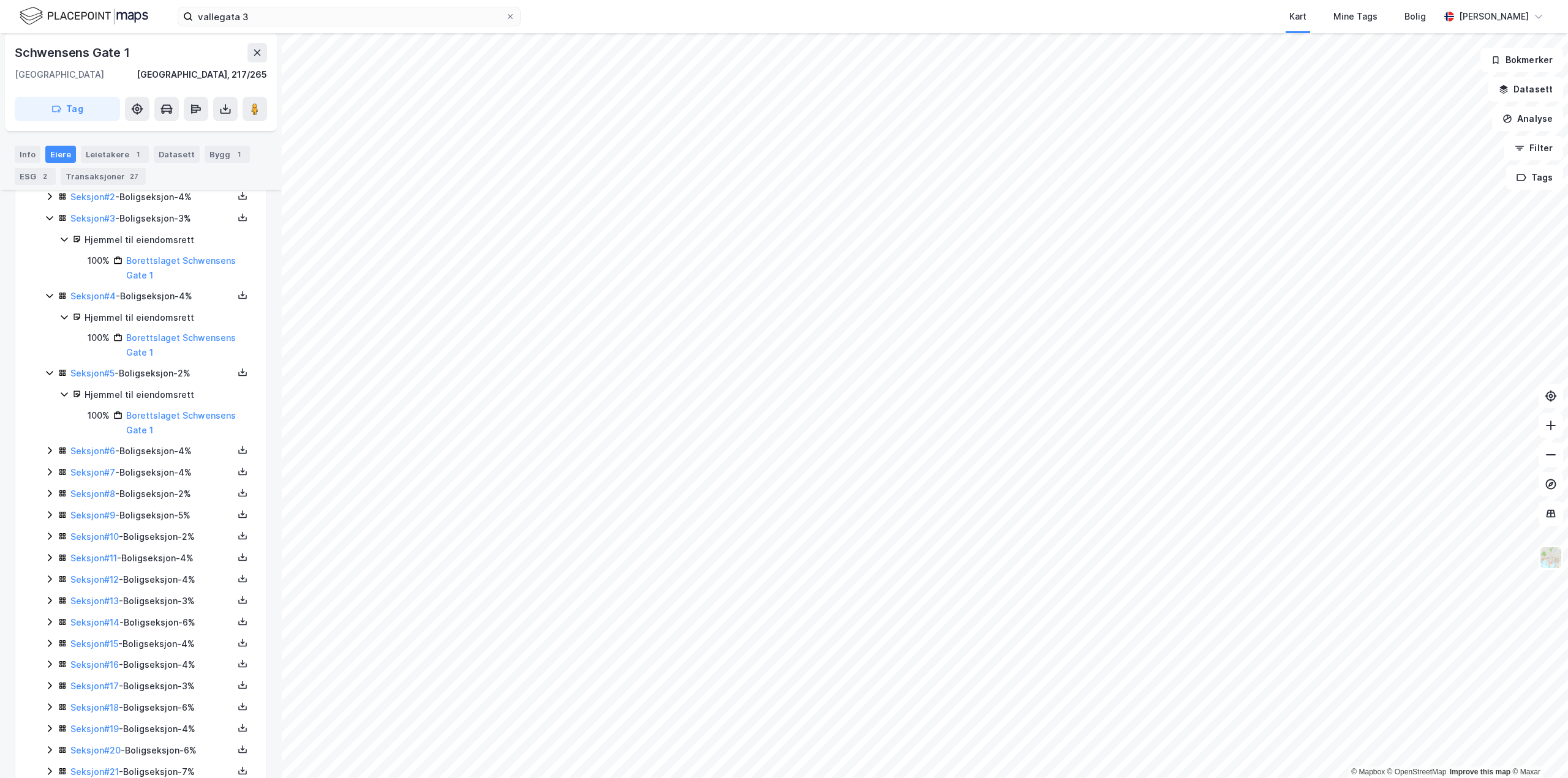
scroll to position [382, 0]
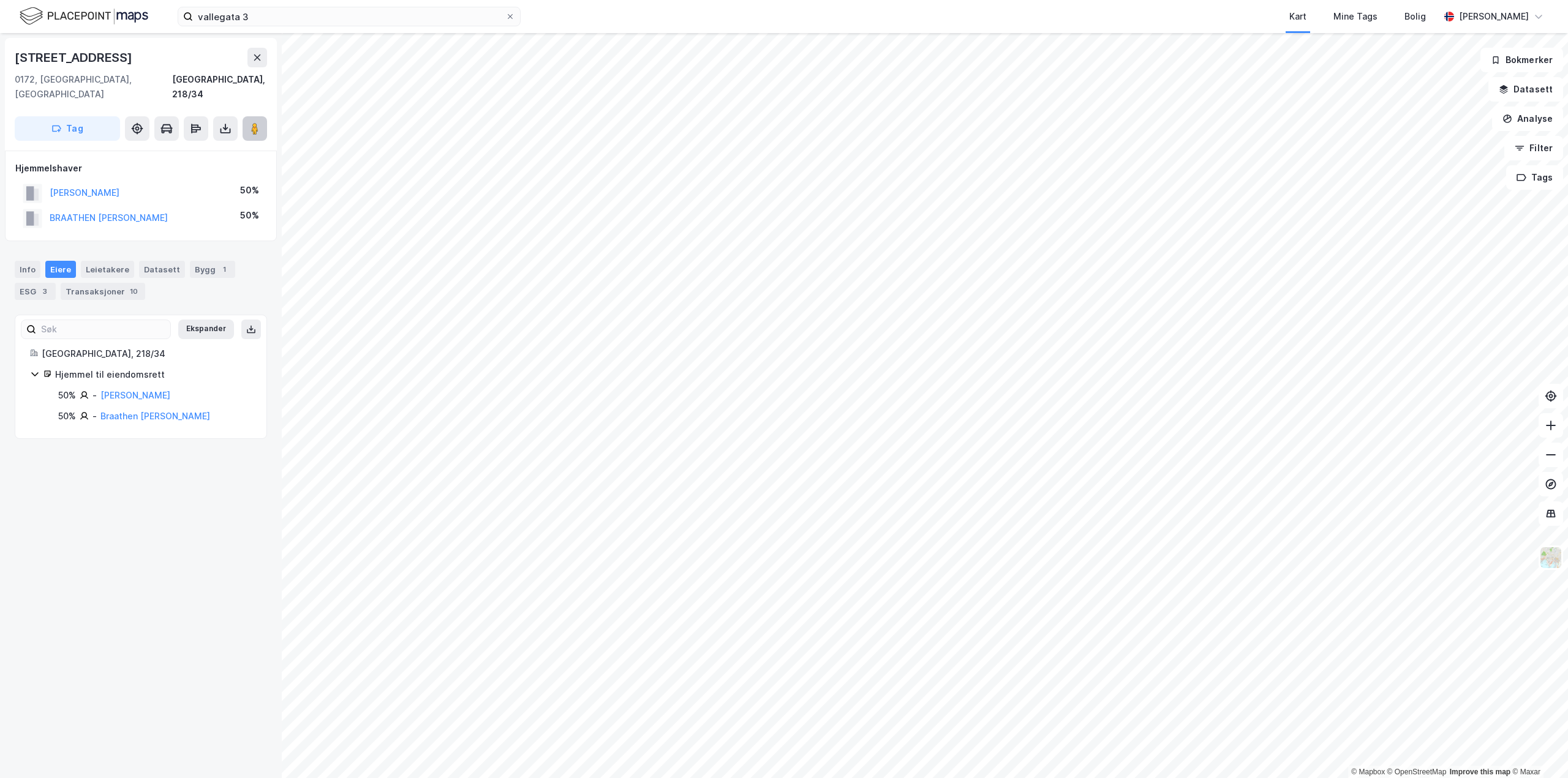
click at [252, 122] on image at bounding box center [255, 128] width 7 height 12
click at [120, 283] on div "Transaksjoner 10" at bounding box center [103, 292] width 84 height 18
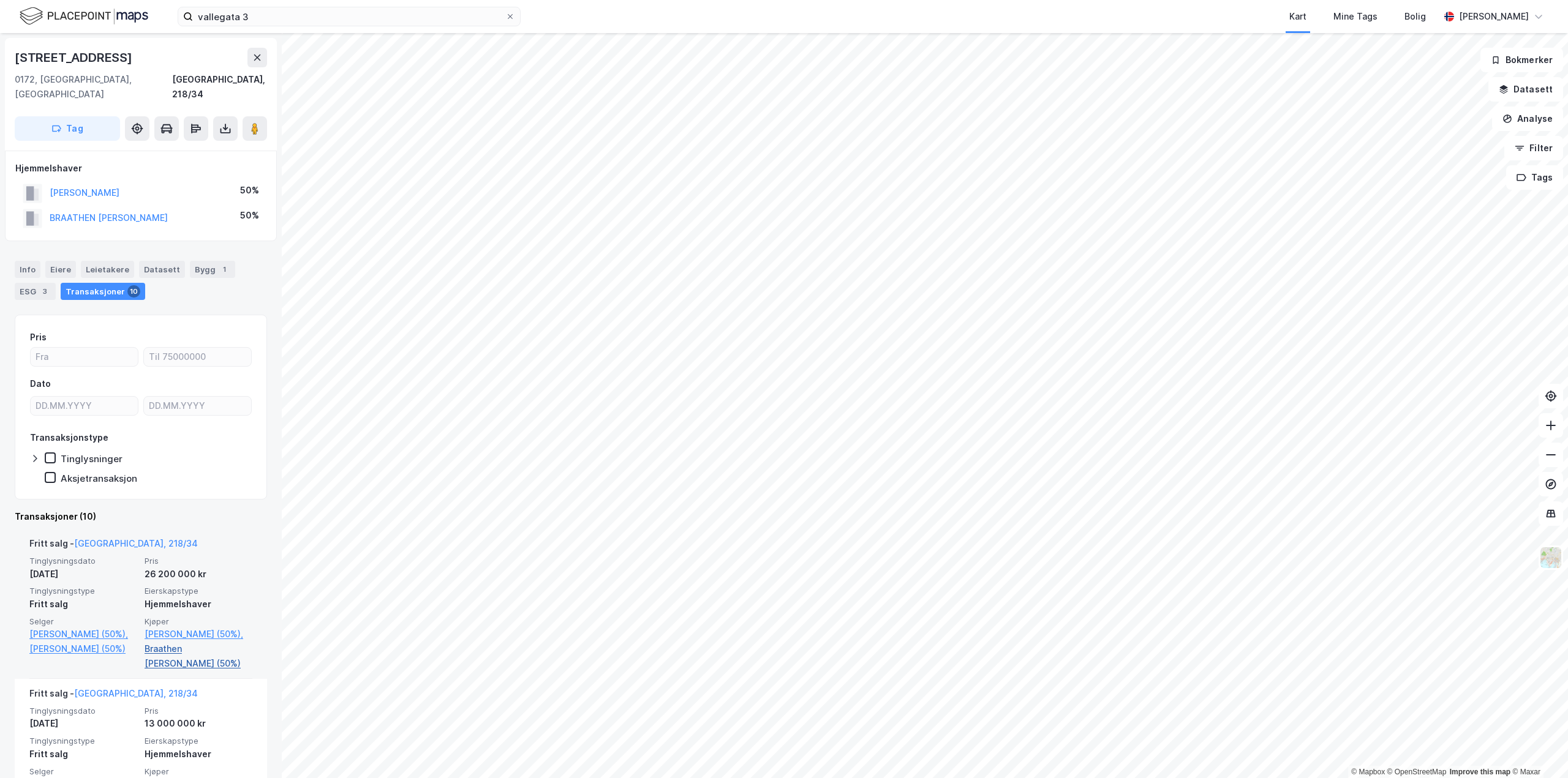
click at [194, 642] on link "Braathen Ludvig Kløve (50%)" at bounding box center [198, 656] width 108 height 29
